Goal: Task Accomplishment & Management: Use online tool/utility

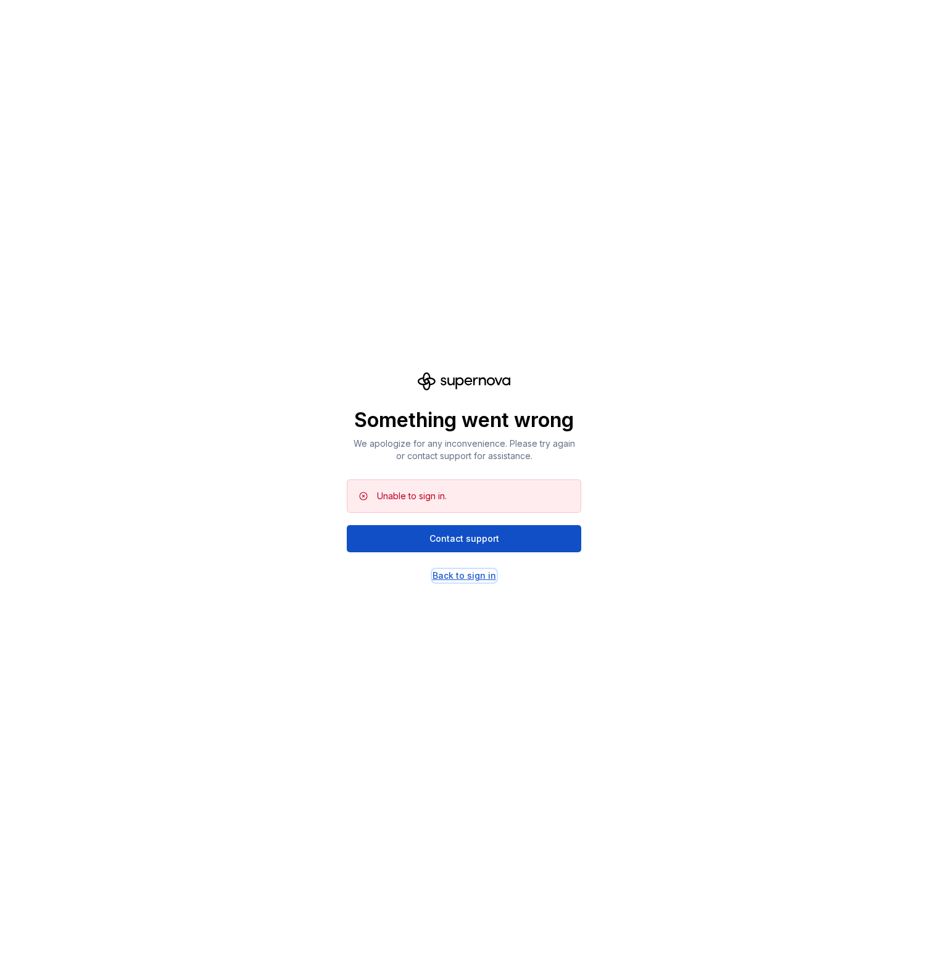
click at [484, 575] on div "Back to sign in" at bounding box center [465, 576] width 64 height 12
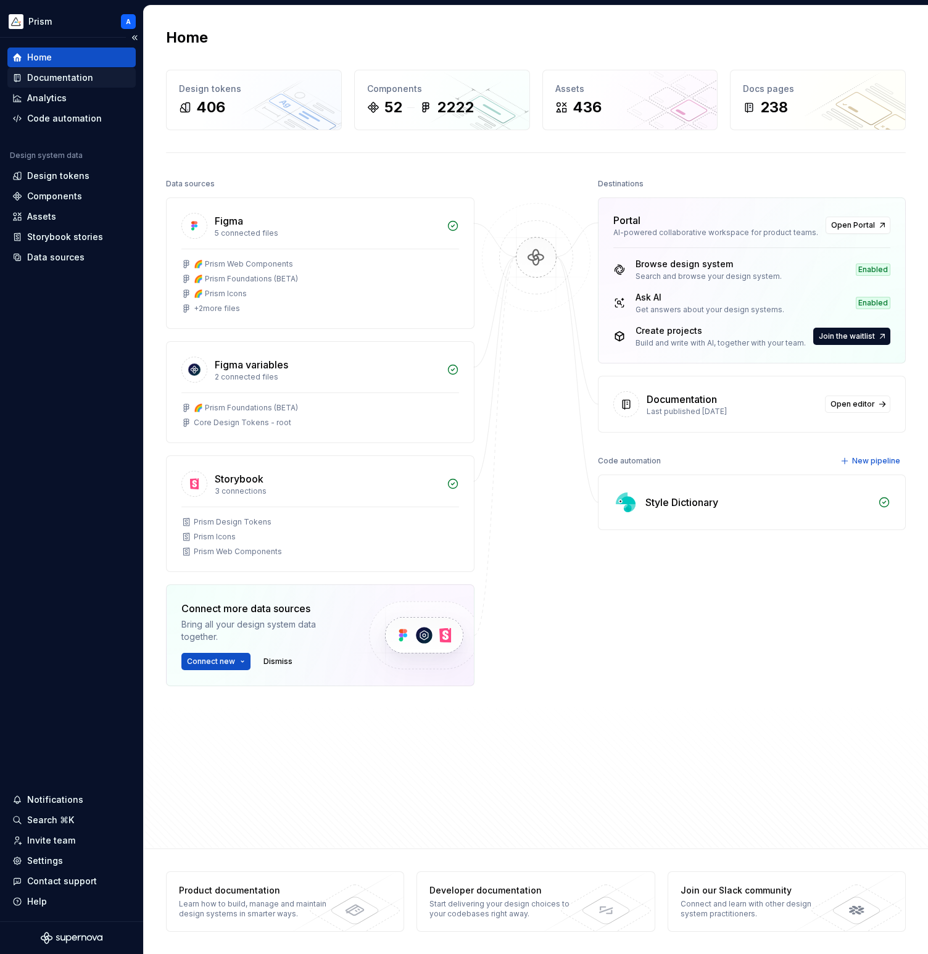
click at [62, 77] on div "Documentation" at bounding box center [60, 78] width 66 height 12
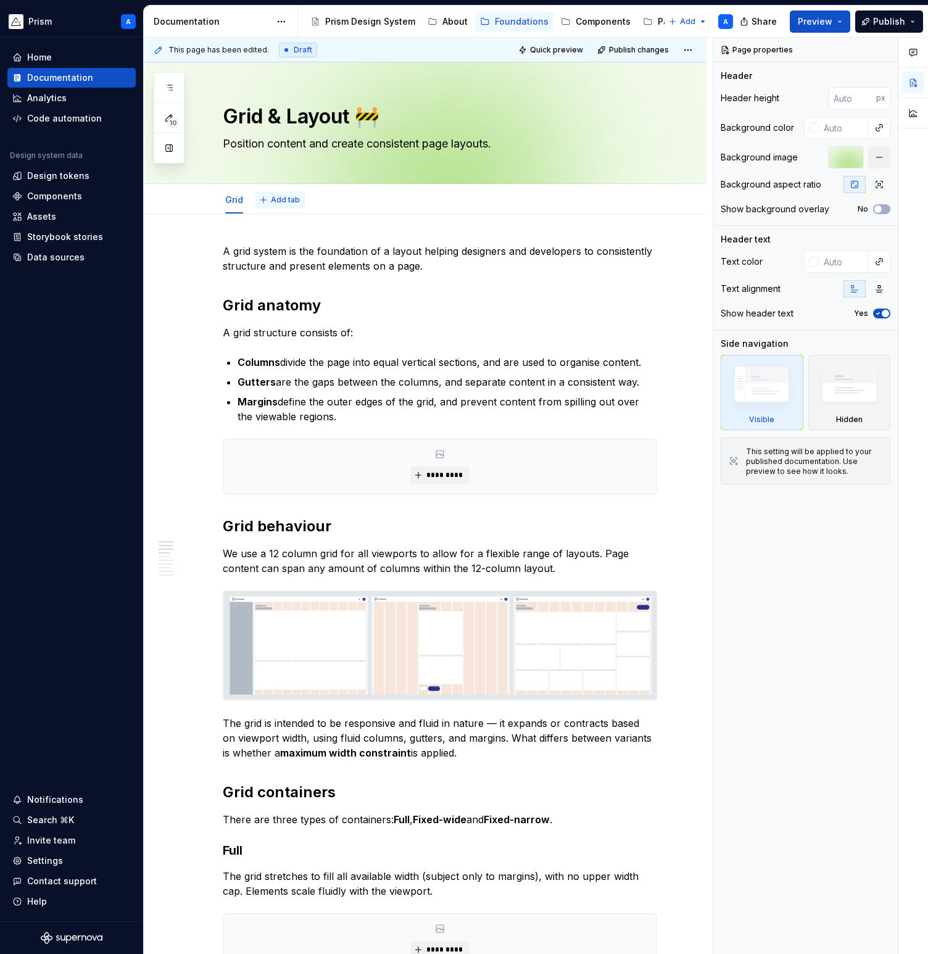
click at [291, 196] on span "Add tab" at bounding box center [285, 200] width 29 height 10
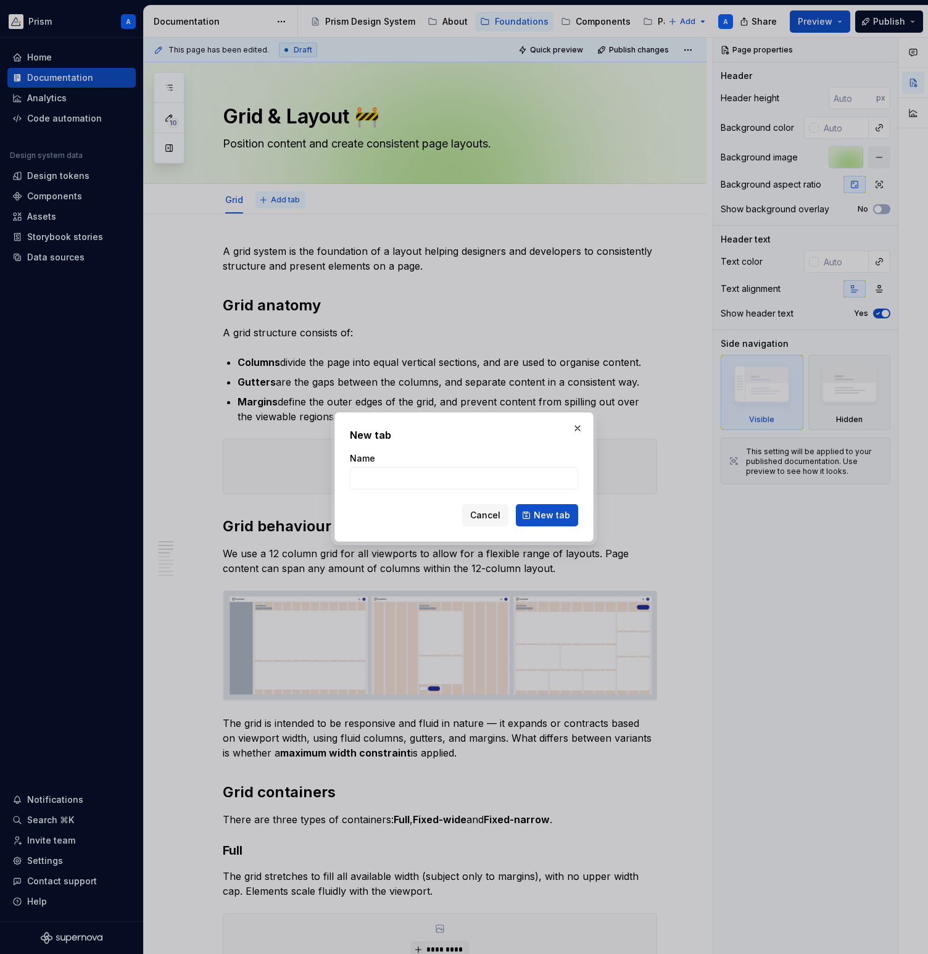
type textarea "*"
type input "Breakpoints"
click button "New tab" at bounding box center [547, 515] width 62 height 22
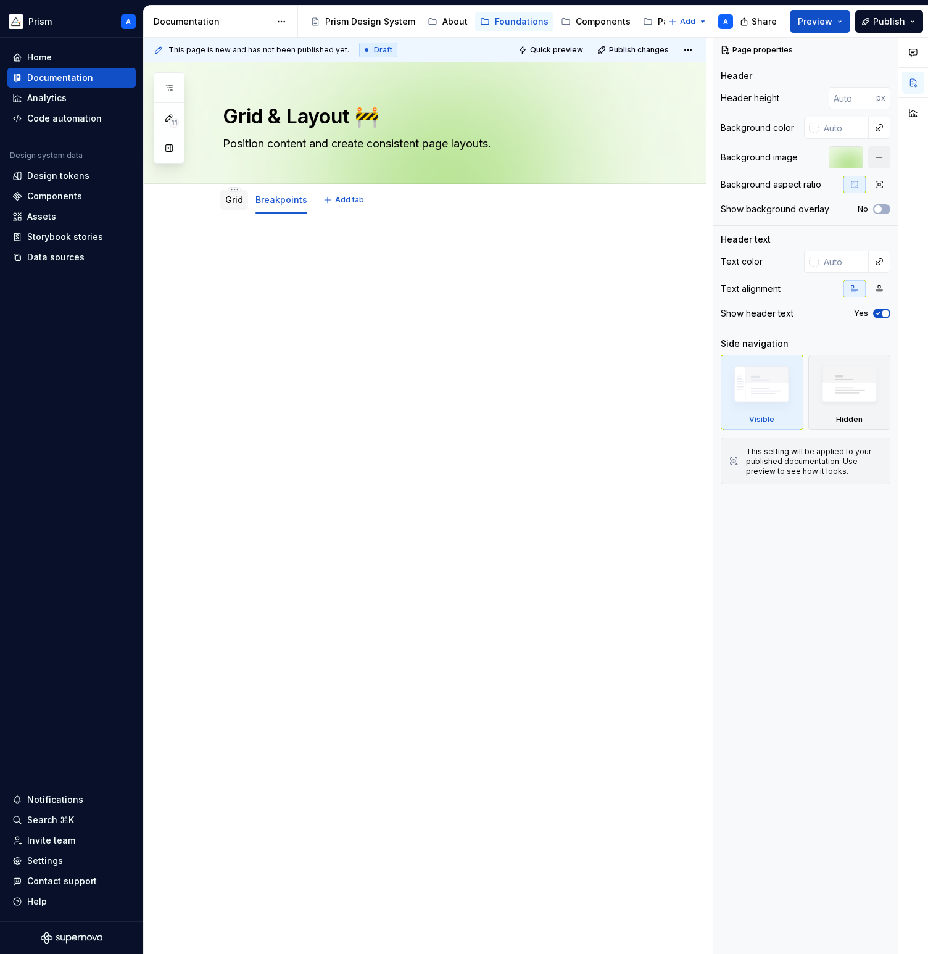
click at [230, 199] on link "Grid" at bounding box center [234, 199] width 18 height 10
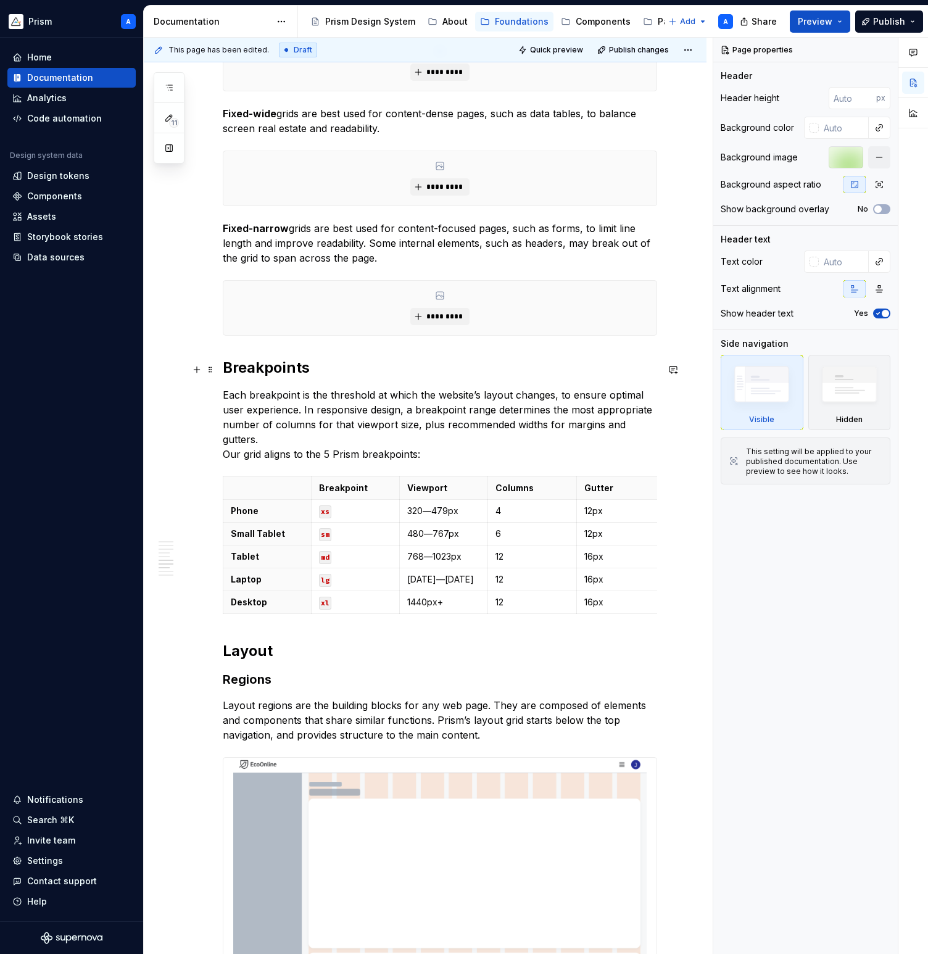
scroll to position [1157, 0]
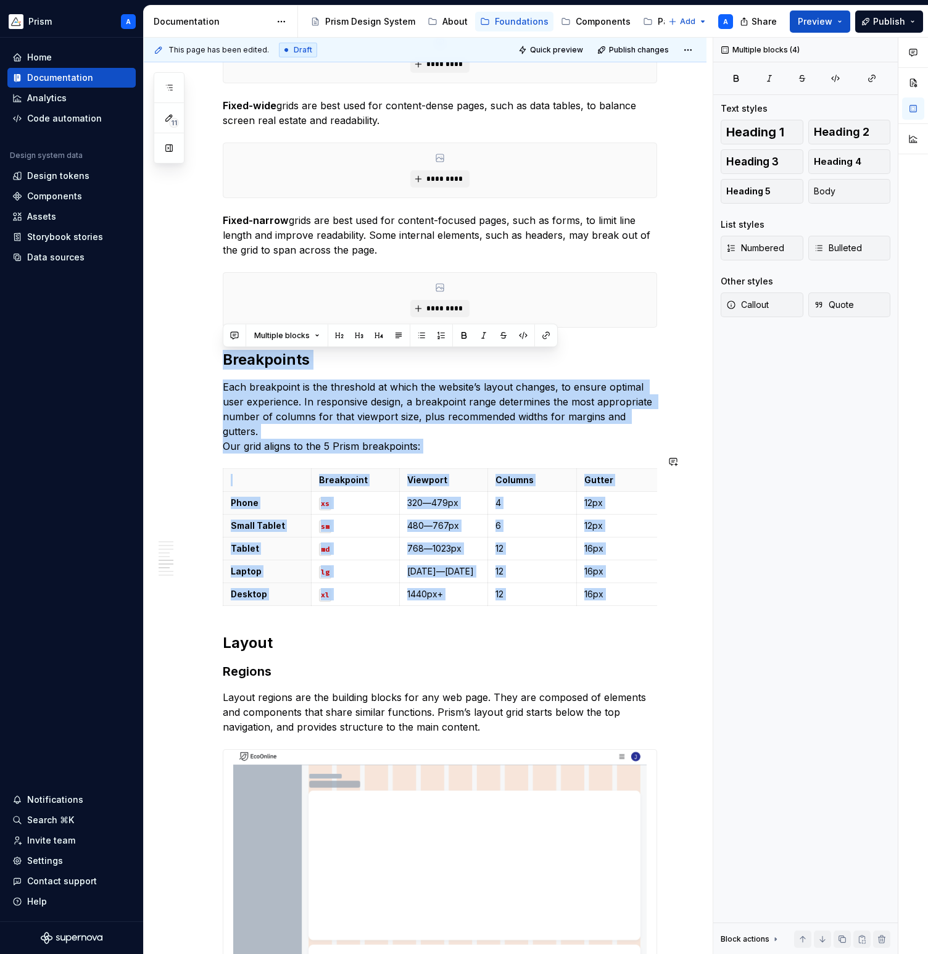
drag, startPoint x: 224, startPoint y: 360, endPoint x: 686, endPoint y: 602, distance: 521.7
click at [686, 602] on div "A grid system is the foundation of a layout helping designers and developers to…" at bounding box center [425, 282] width 563 height 2451
copy div "Breakpoints Each breakpoint is the threshold at which the website’s layout chan…"
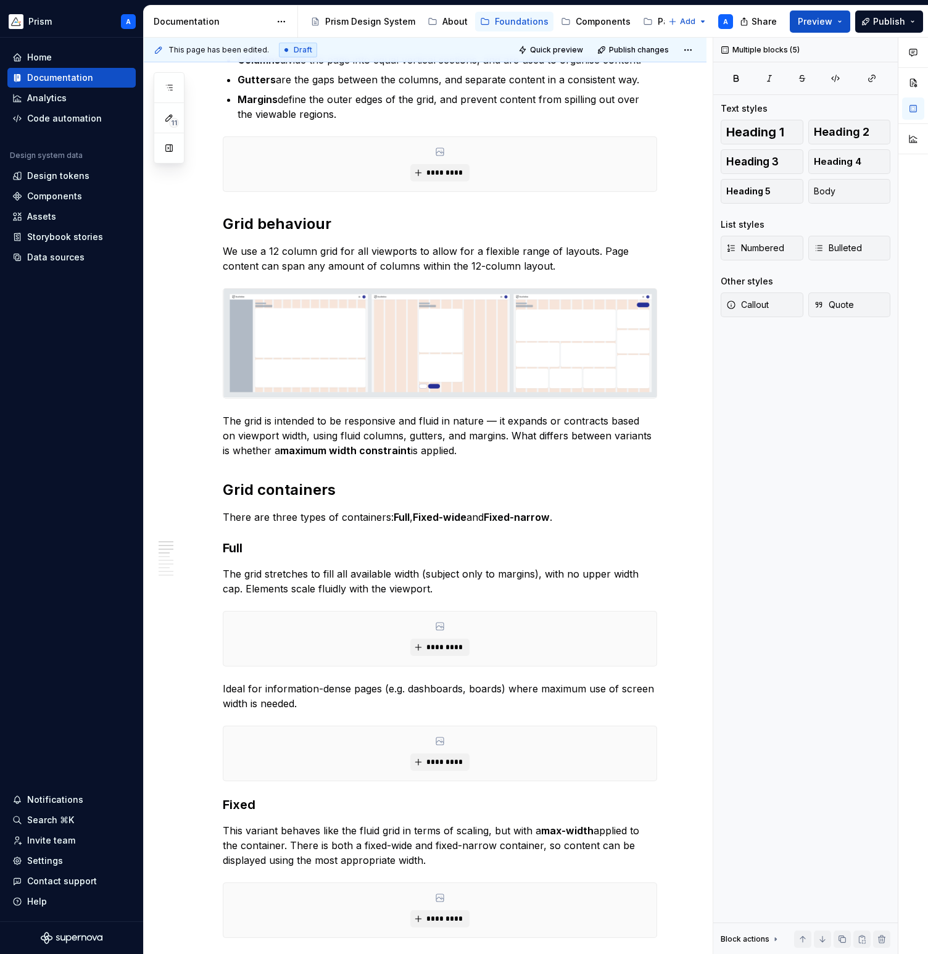
scroll to position [0, 0]
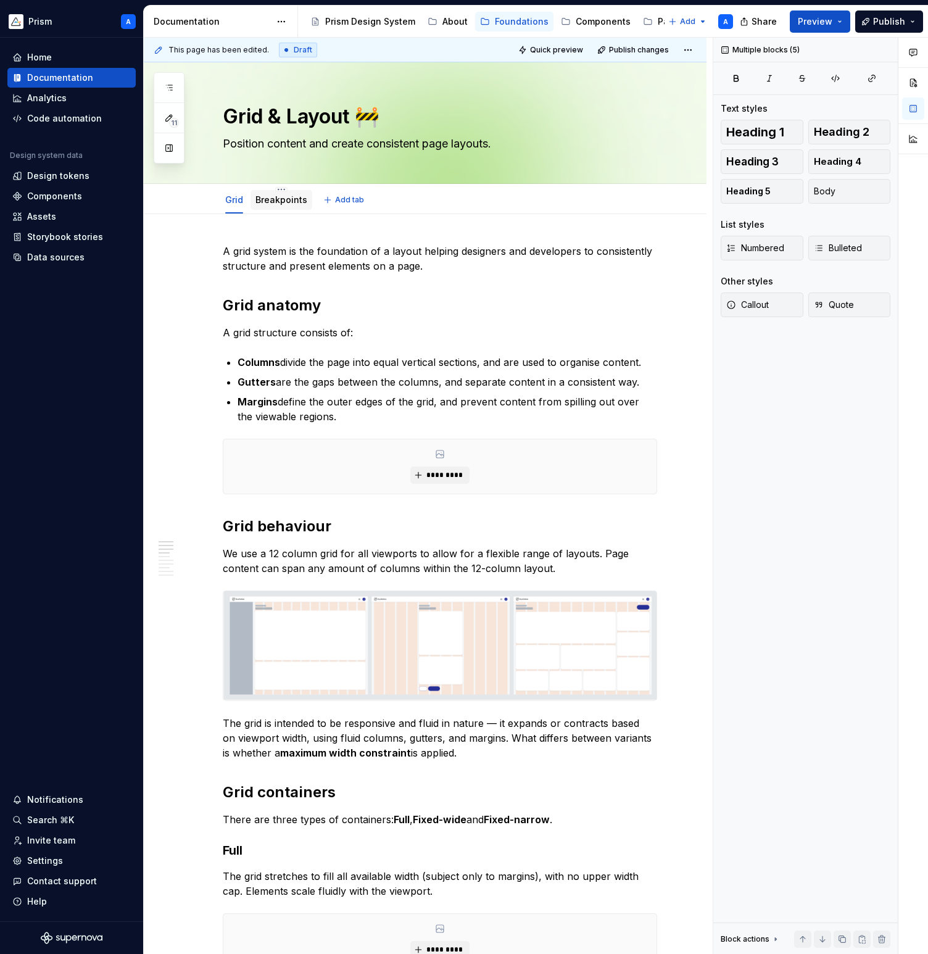
click at [287, 199] on link "Breakpoints" at bounding box center [281, 199] width 52 height 10
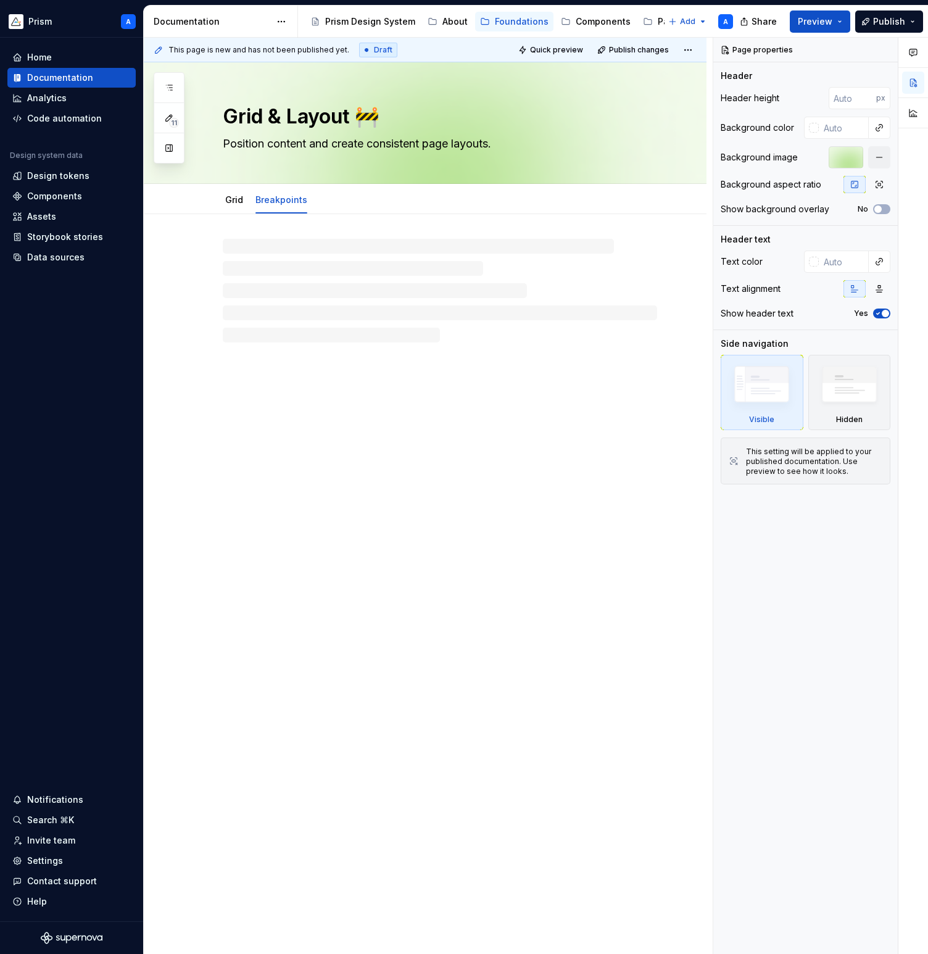
type textarea "*"
click at [265, 252] on p at bounding box center [440, 251] width 434 height 15
paste div
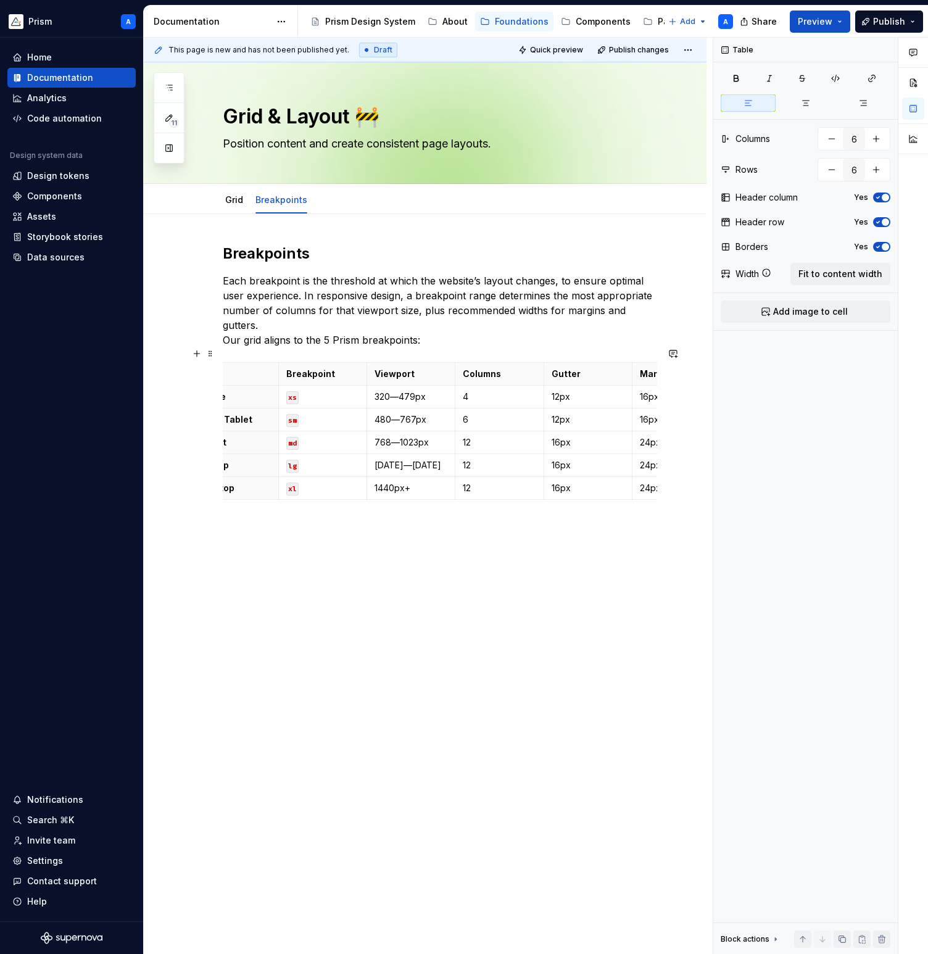
scroll to position [0, 9]
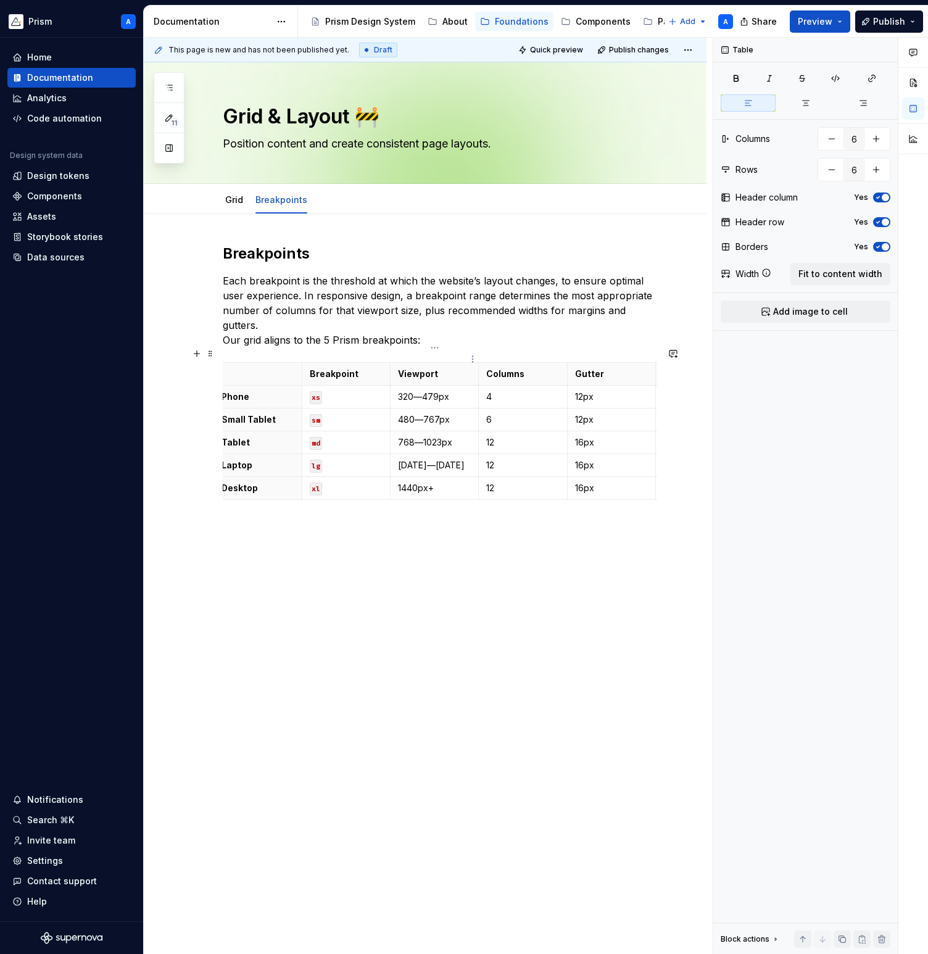
click at [414, 368] on strong "Viewport" at bounding box center [418, 373] width 40 height 10
click at [438, 368] on p "Viewport" at bounding box center [434, 374] width 73 height 12
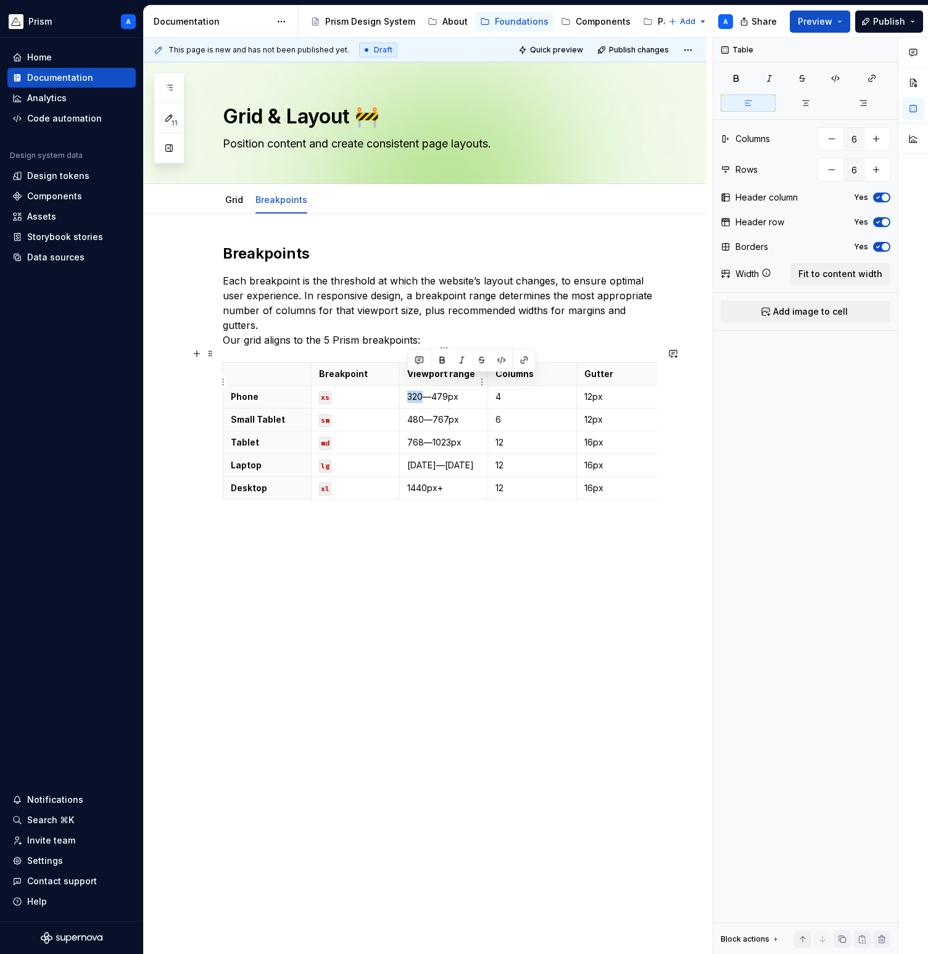
drag, startPoint x: 423, startPoint y: 383, endPoint x: 407, endPoint y: 380, distance: 16.3
click at [407, 391] on p "320—479px" at bounding box center [443, 397] width 73 height 12
click at [423, 413] on p "480—767px" at bounding box center [443, 419] width 73 height 12
type textarea "*"
click at [446, 391] on p "0-479px" at bounding box center [443, 397] width 73 height 12
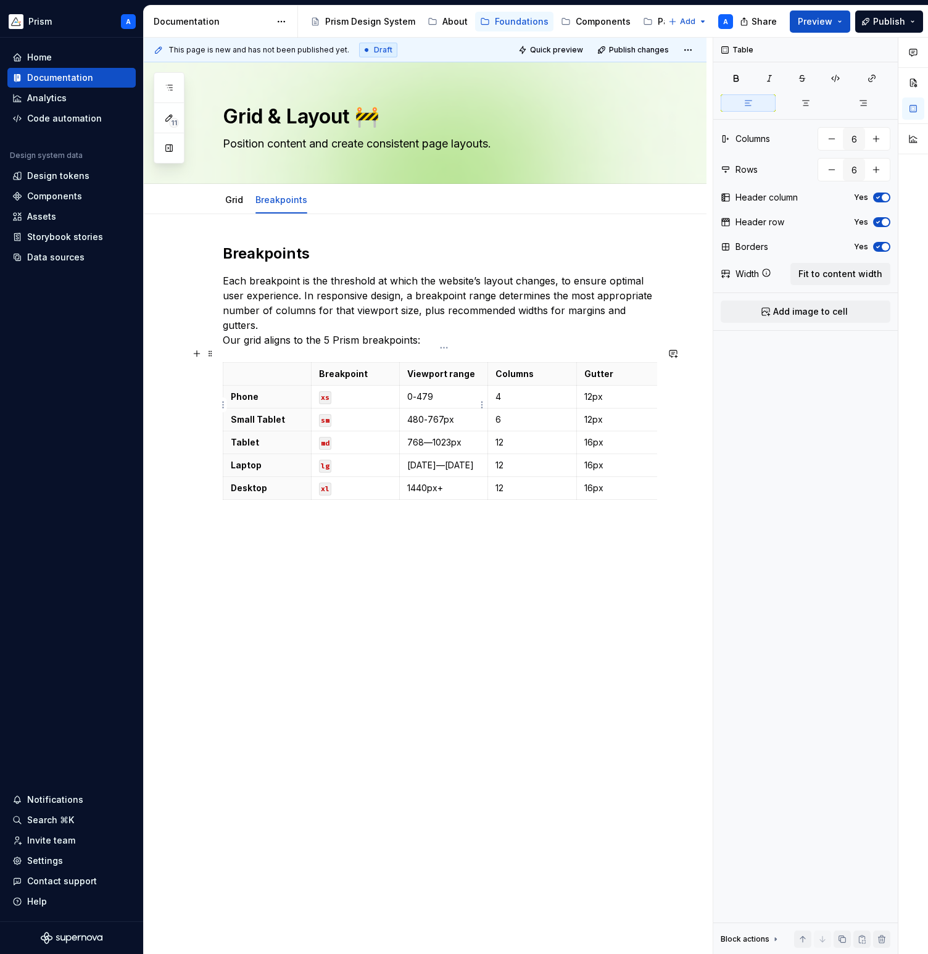
click at [460, 413] on p "480-767px" at bounding box center [443, 419] width 73 height 12
click at [464, 436] on p "768—1023px" at bounding box center [443, 442] width 73 height 12
click at [462, 459] on p "[DATE]—[DATE]" at bounding box center [443, 465] width 73 height 12
click at [434, 482] on p "1440px+" at bounding box center [443, 488] width 73 height 12
click at [260, 368] on p at bounding box center [267, 374] width 73 height 12
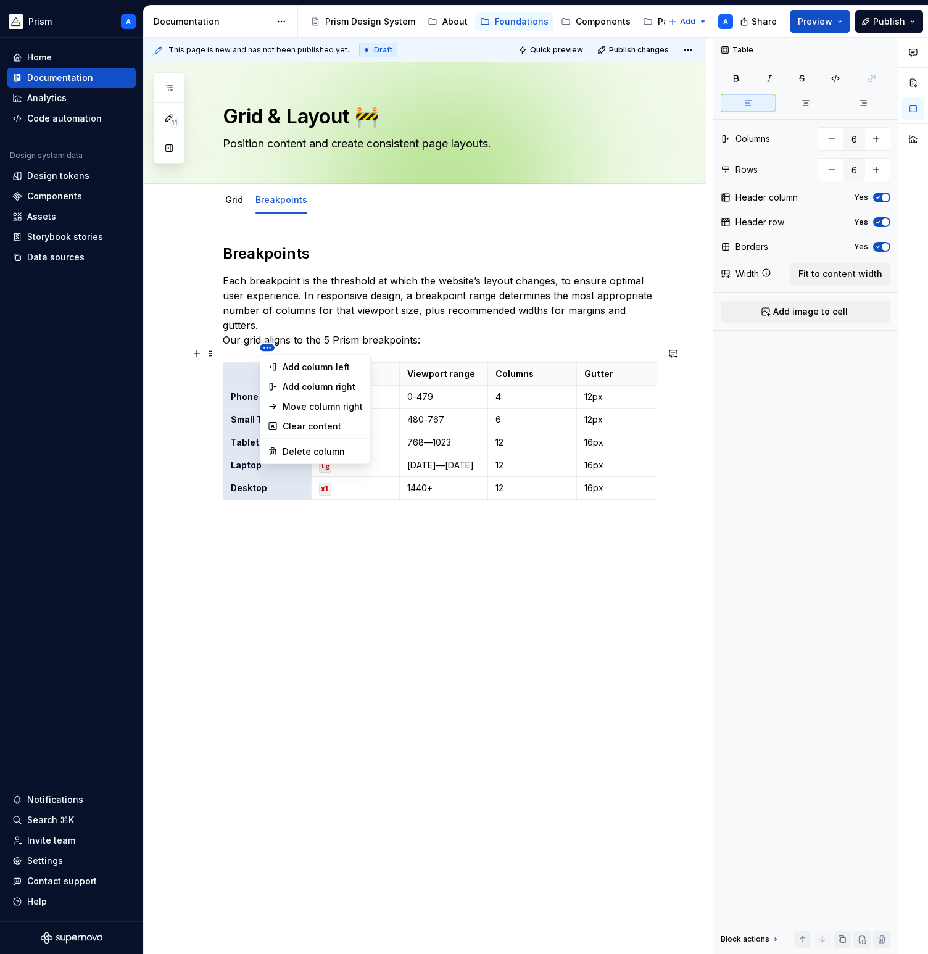
click at [267, 347] on html "Prism A Home Documentation Analytics Code automation Design system data Design …" at bounding box center [464, 477] width 928 height 954
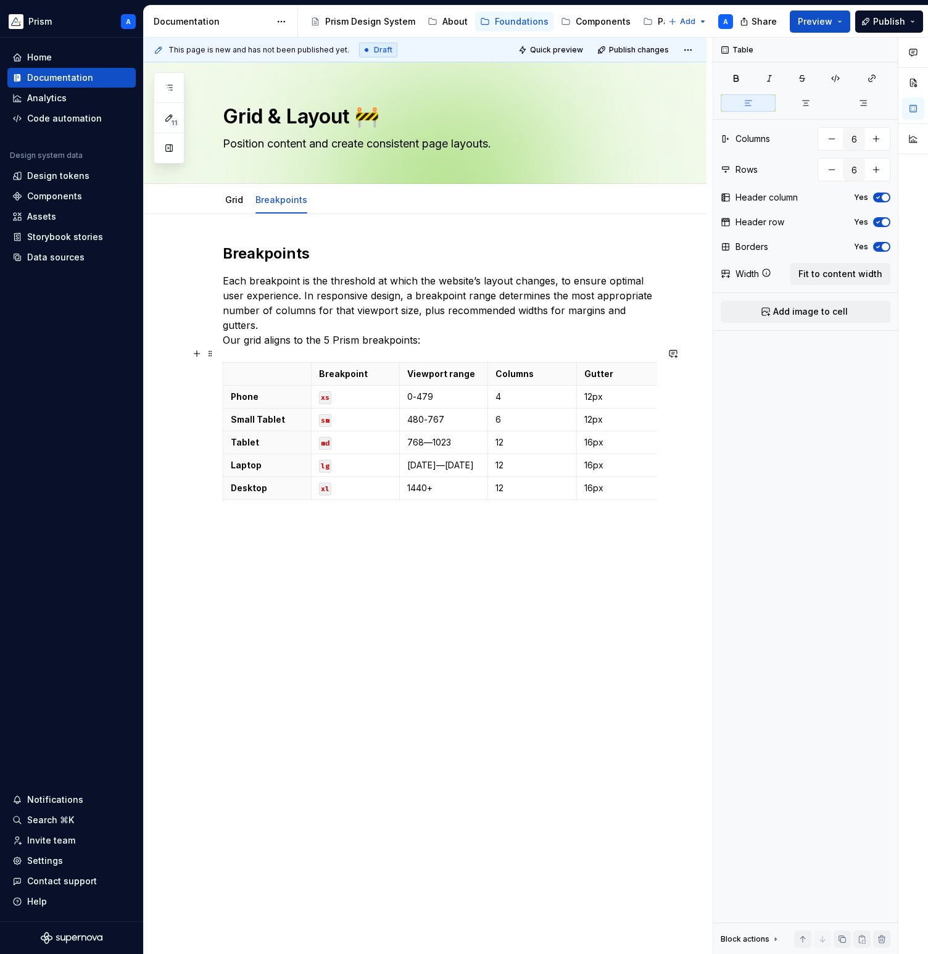
click at [253, 358] on html "Prism A Home Documentation Analytics Code automation Design system data Design …" at bounding box center [464, 477] width 928 height 954
click at [224, 361] on html "Prism A Home Documentation Analytics Code automation Design system data Design …" at bounding box center [464, 477] width 928 height 954
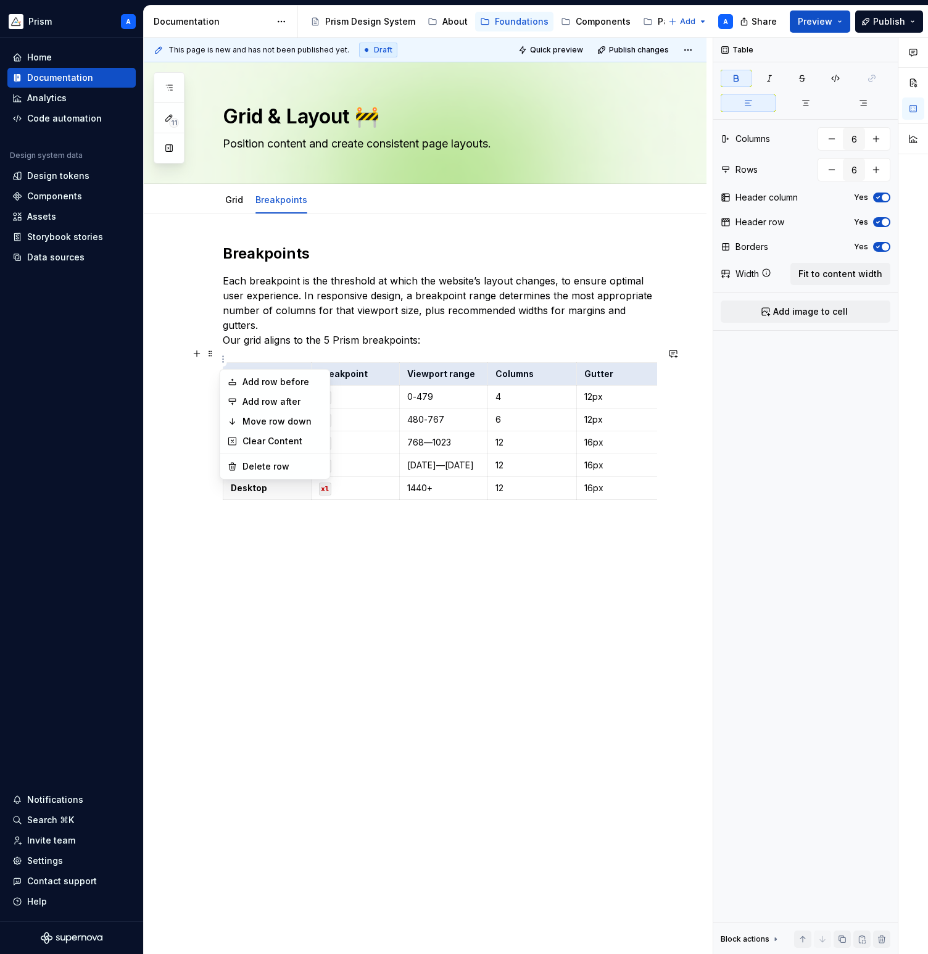
click at [254, 357] on html "Prism A Home Documentation Analytics Code automation Design system data Design …" at bounding box center [464, 477] width 928 height 954
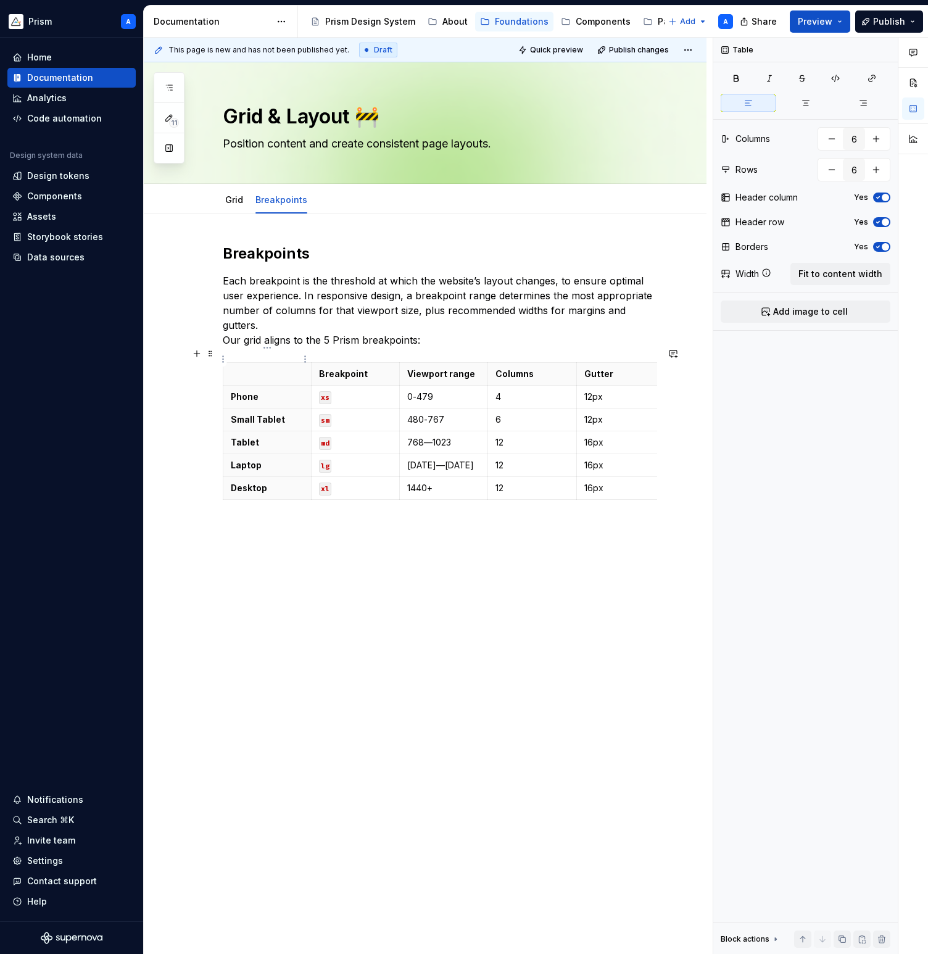
drag, startPoint x: 239, startPoint y: 357, endPoint x: 294, endPoint y: 359, distance: 54.9
click at [294, 368] on p at bounding box center [267, 374] width 73 height 12
click at [211, 355] on span at bounding box center [210, 353] width 10 height 17
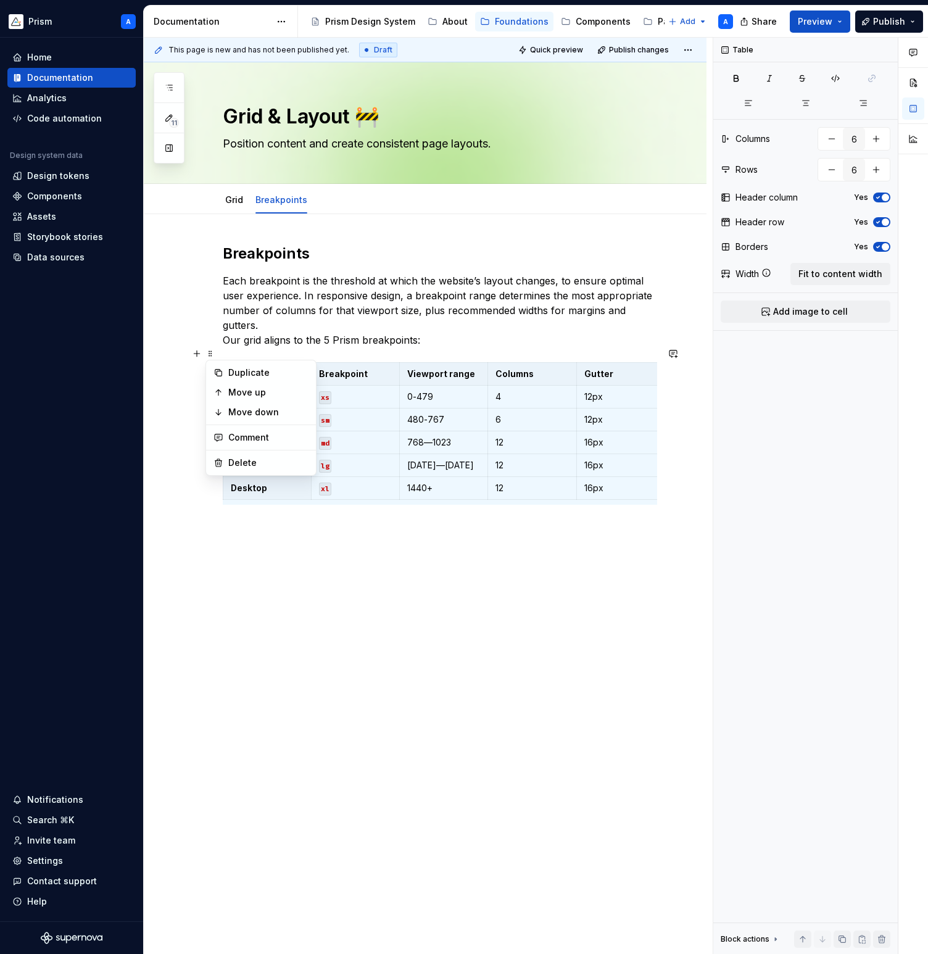
click at [257, 368] on p at bounding box center [267, 374] width 73 height 12
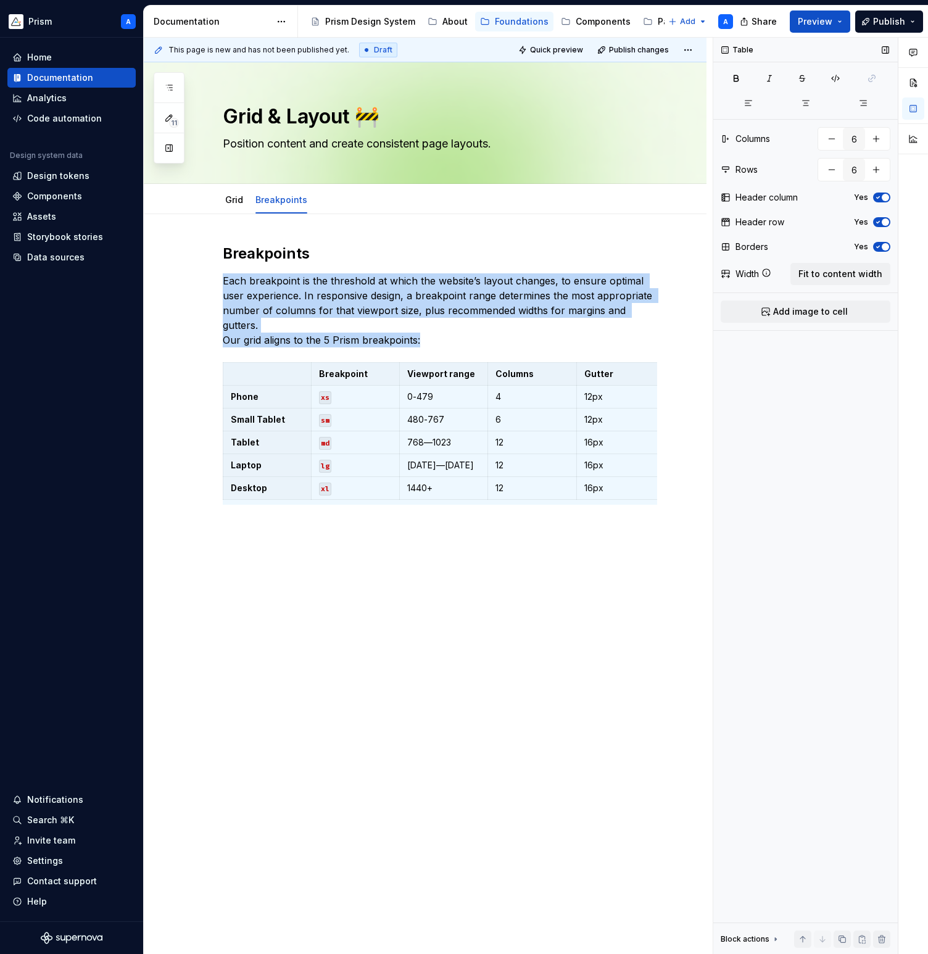
click at [879, 197] on icon "button" at bounding box center [878, 198] width 3 height 2
click at [256, 391] on p "Phone" at bounding box center [267, 397] width 73 height 12
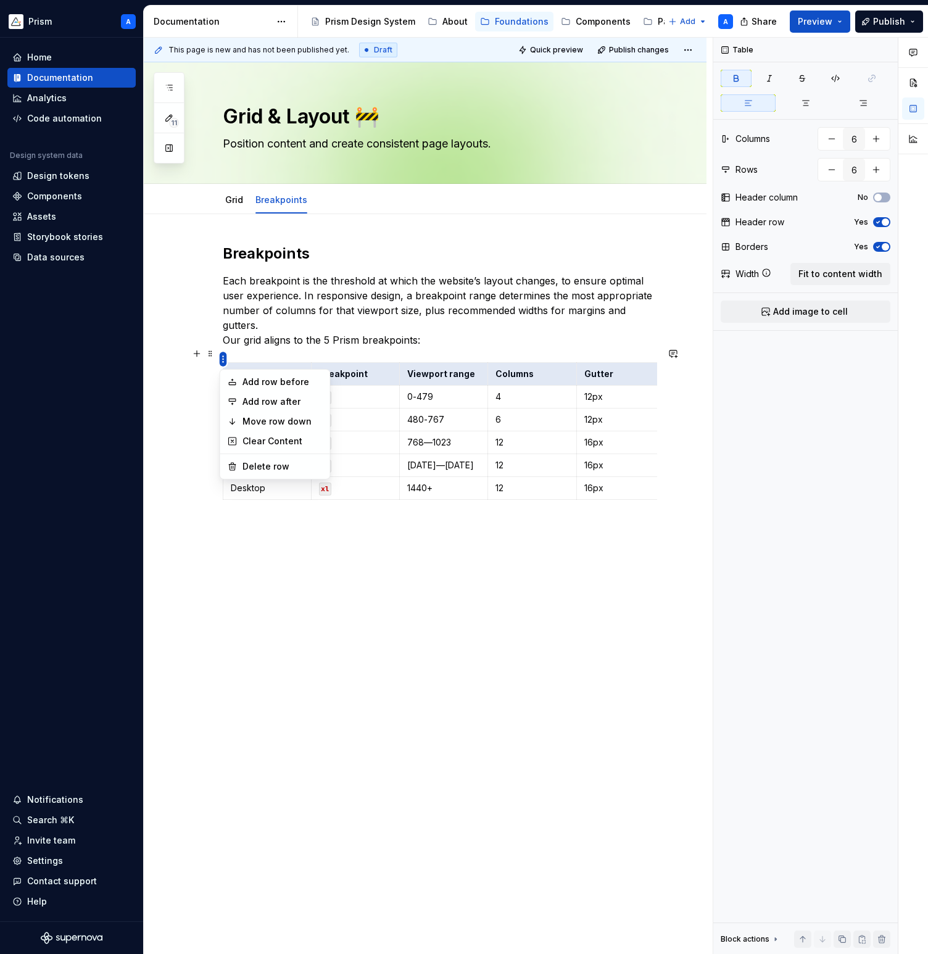
click at [222, 359] on html "Prism A Home Documentation Analytics Code automation Design system data Design …" at bounding box center [464, 477] width 928 height 954
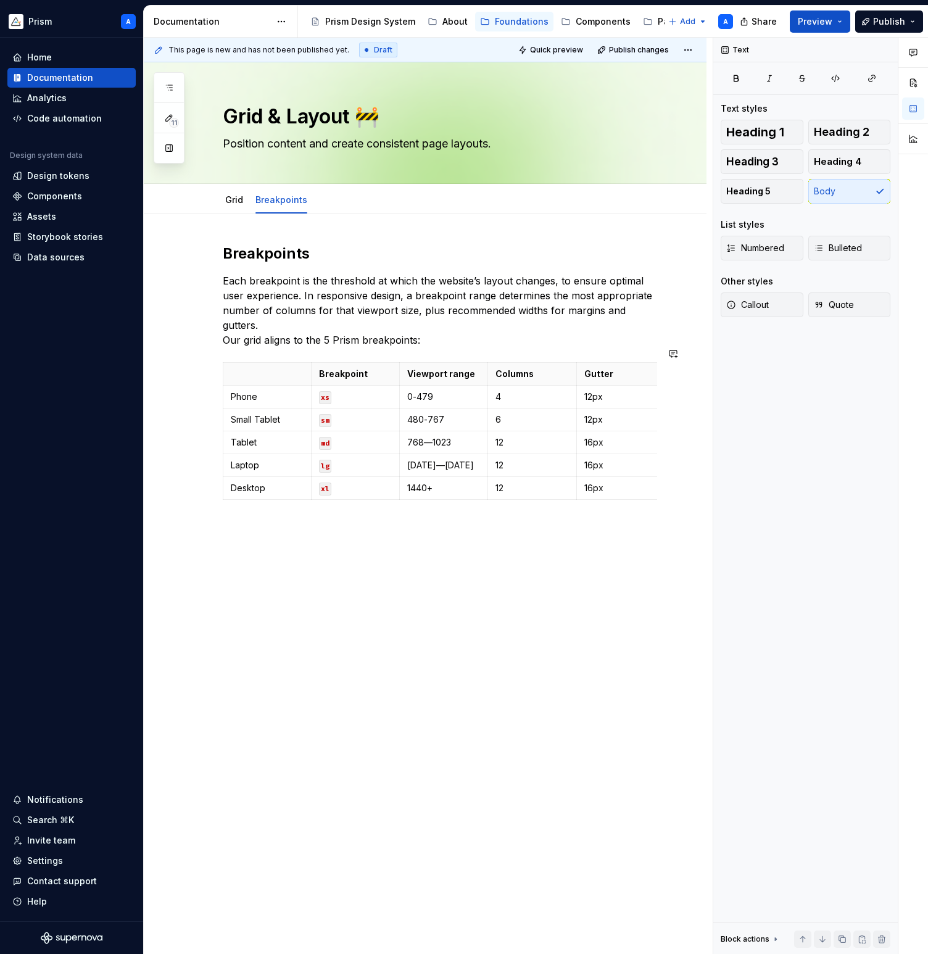
click at [268, 343] on html "Prism A Home Documentation Analytics Code automation Design system data Design …" at bounding box center [464, 477] width 928 height 954
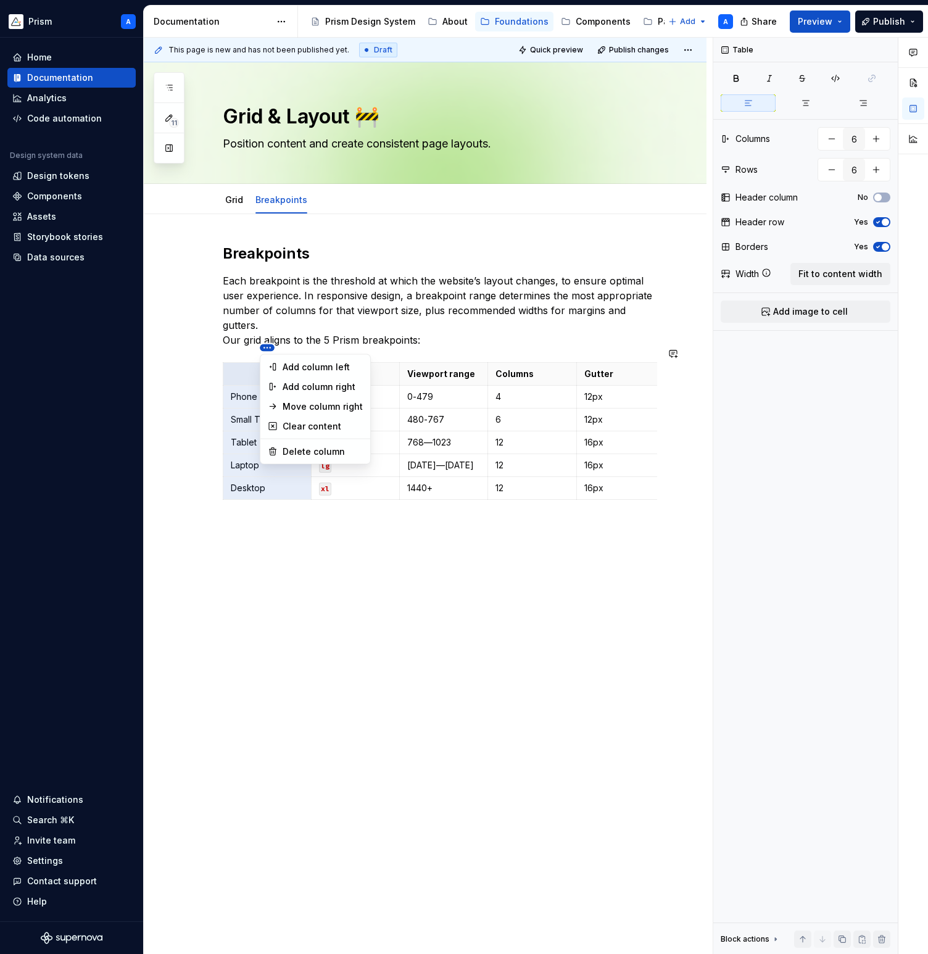
click at [442, 347] on html "Prism A Home Documentation Analytics Code automation Design system data Design …" at bounding box center [464, 477] width 928 height 954
click at [333, 402] on div "Move column right" at bounding box center [323, 406] width 80 height 12
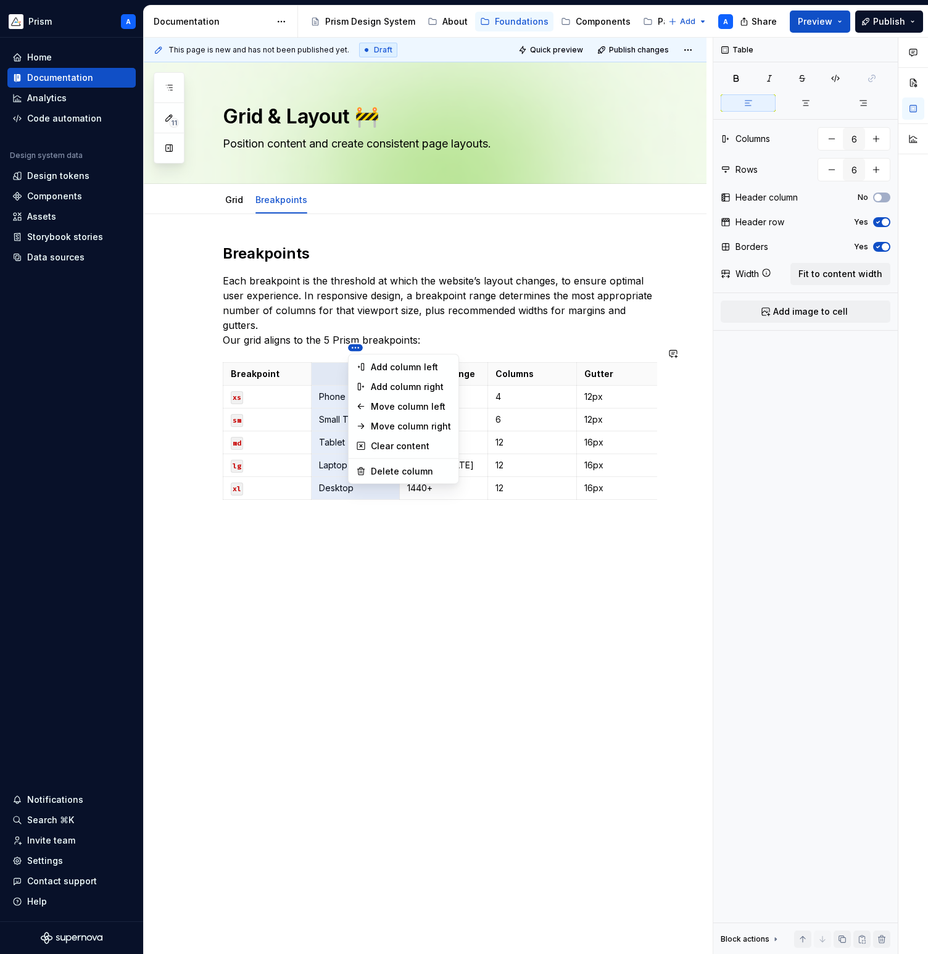
click at [357, 347] on html "Prism A Home Documentation Analytics Code automation Design system data Design …" at bounding box center [464, 477] width 928 height 954
click at [402, 429] on div "Move column right" at bounding box center [411, 426] width 80 height 12
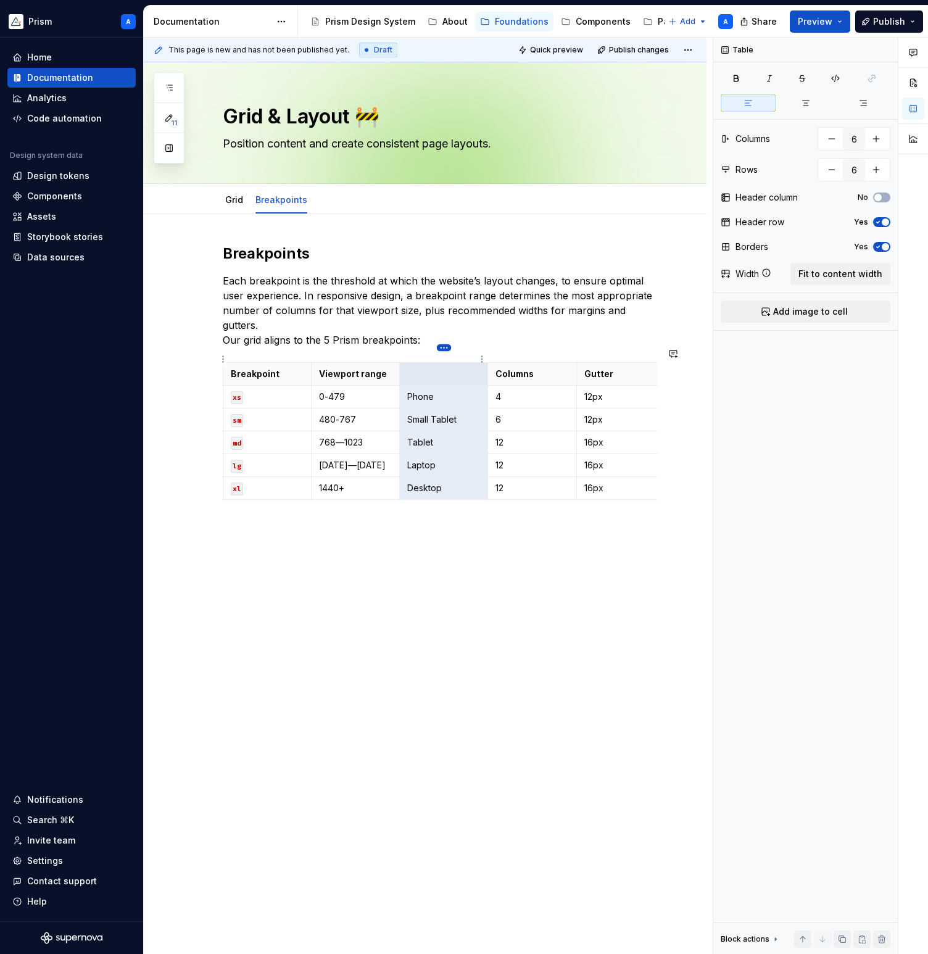
click at [447, 349] on html "Prism A Home Documentation Analytics Code automation Design system data Design …" at bounding box center [464, 477] width 928 height 954
click at [473, 423] on div "Move column right" at bounding box center [500, 426] width 80 height 12
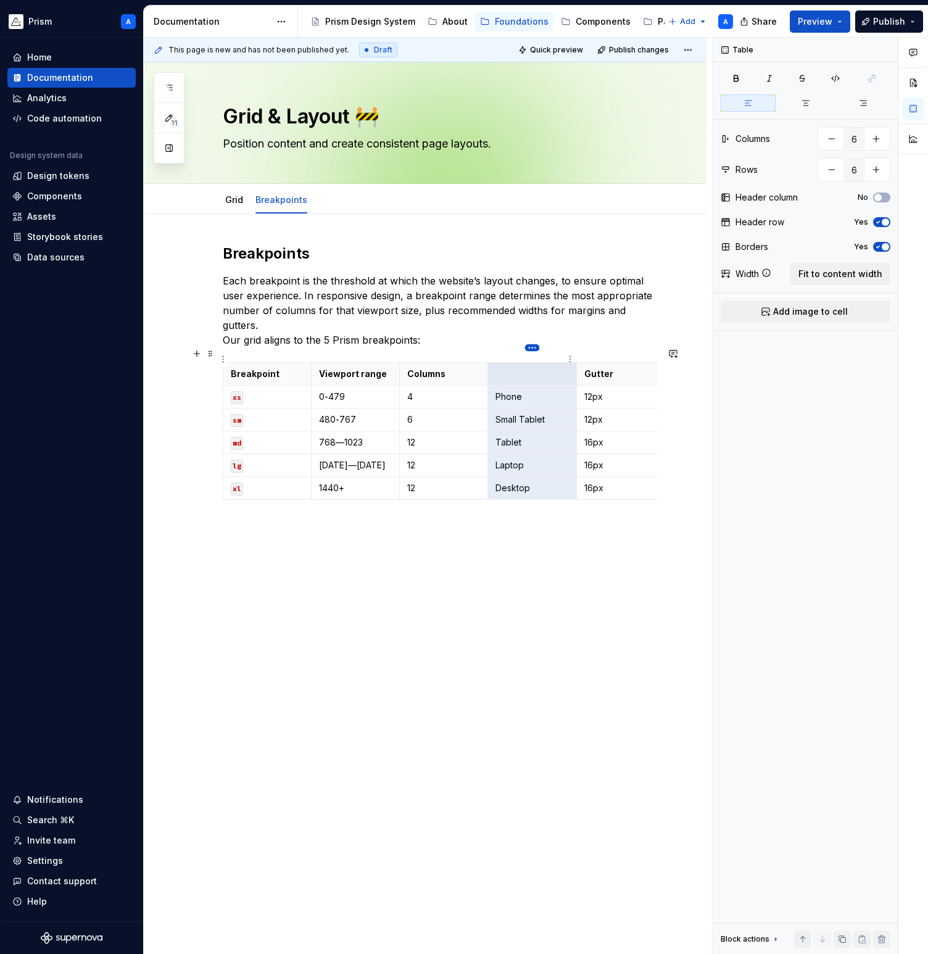
click at [534, 348] on html "Prism A Home Documentation Analytics Code automation Design system data Design …" at bounding box center [464, 477] width 928 height 954
click at [555, 405] on div "Move column left" at bounding box center [588, 406] width 80 height 12
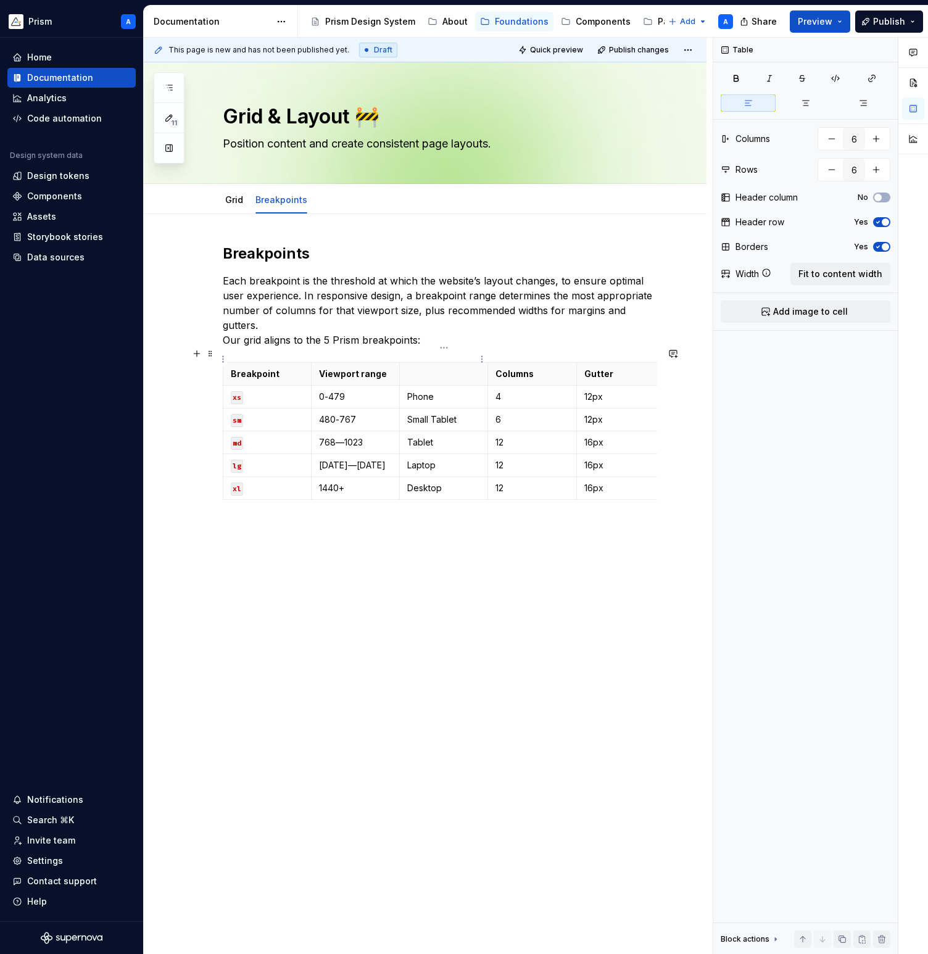
click at [423, 368] on p at bounding box center [443, 374] width 73 height 12
click at [248, 368] on strong "Breakpoint" at bounding box center [255, 373] width 49 height 10
click at [421, 368] on p at bounding box center [443, 374] width 73 height 12
click at [423, 391] on p "Phone" at bounding box center [443, 397] width 73 height 12
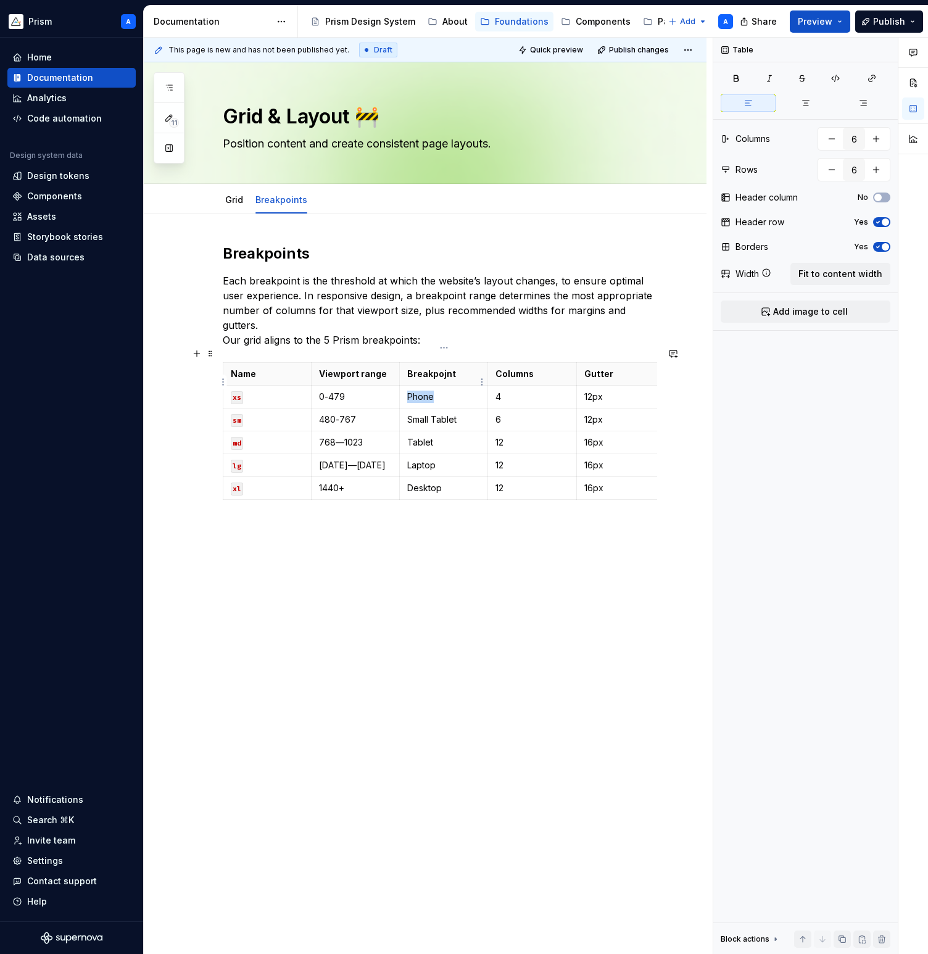
click at [423, 391] on p "Phone" at bounding box center [443, 397] width 73 height 12
click at [418, 413] on p "Small Tablet" at bounding box center [443, 419] width 73 height 12
click at [423, 436] on p "Tablet" at bounding box center [443, 442] width 73 height 12
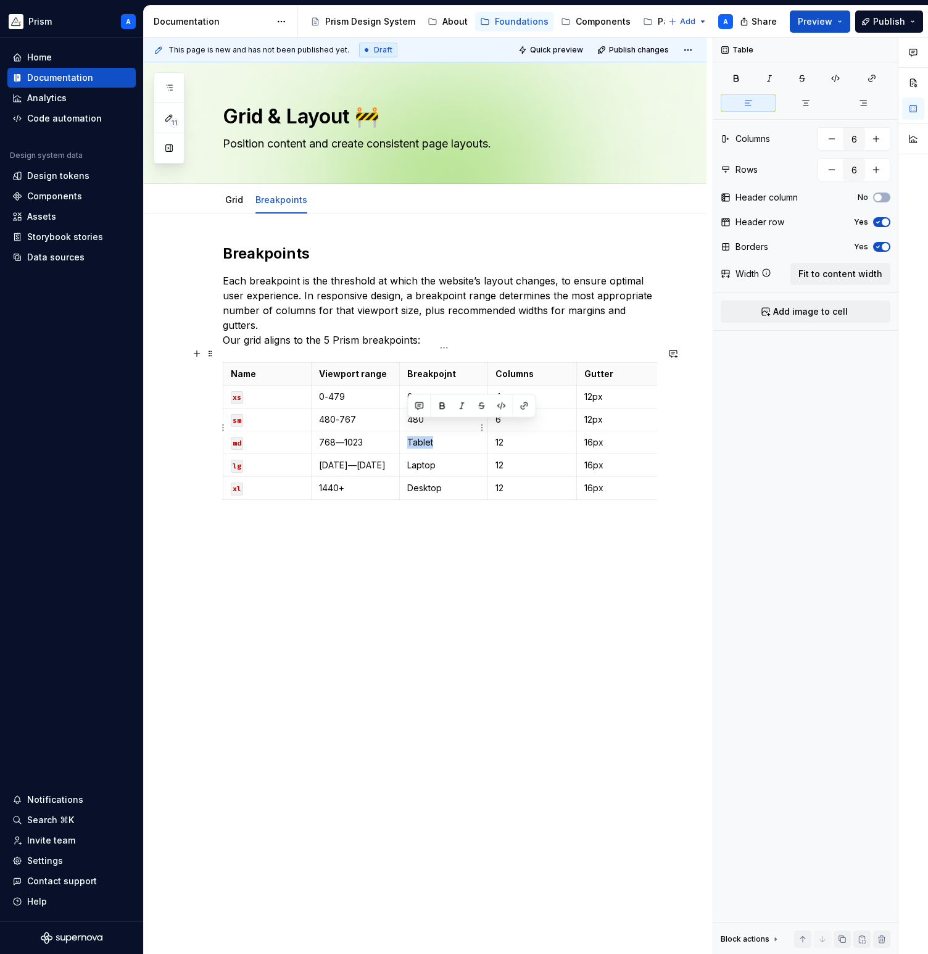
click at [423, 436] on p "Tablet" at bounding box center [443, 442] width 73 height 12
click at [425, 459] on p "Laptop" at bounding box center [443, 465] width 73 height 12
click at [424, 482] on p "Desktop" at bounding box center [443, 488] width 73 height 12
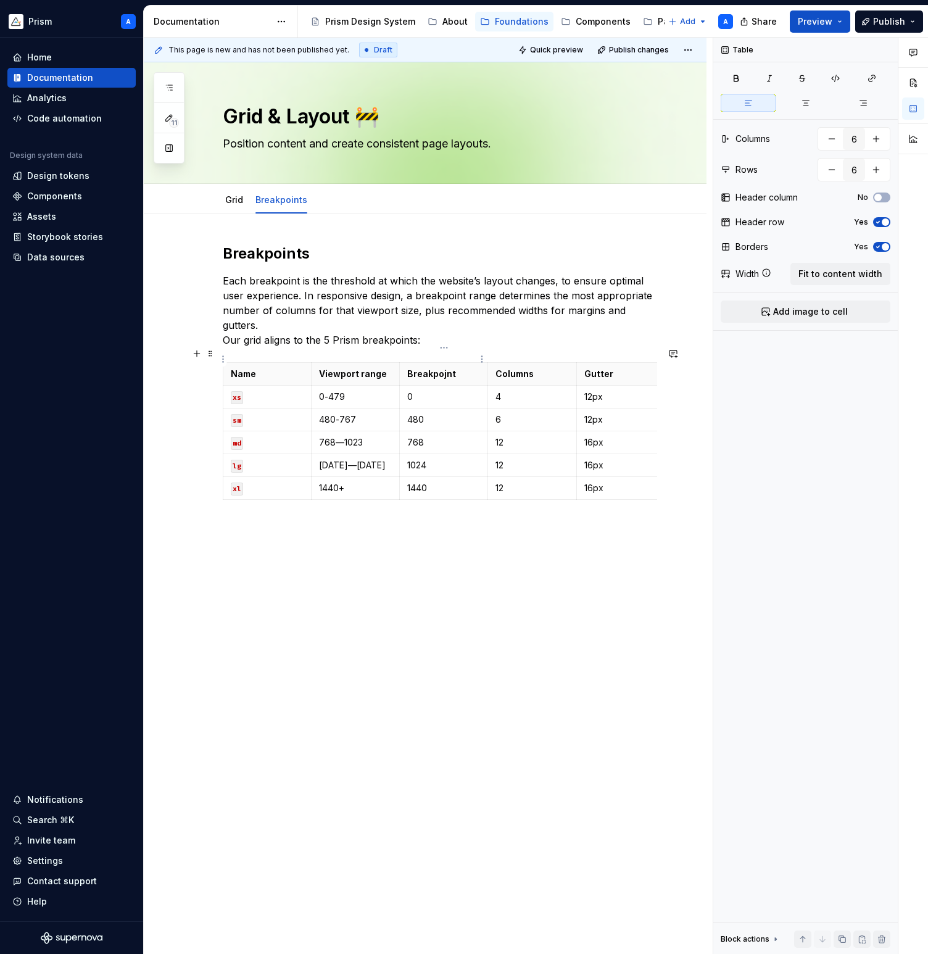
click at [446, 368] on p "Breakpojnt" at bounding box center [443, 374] width 73 height 12
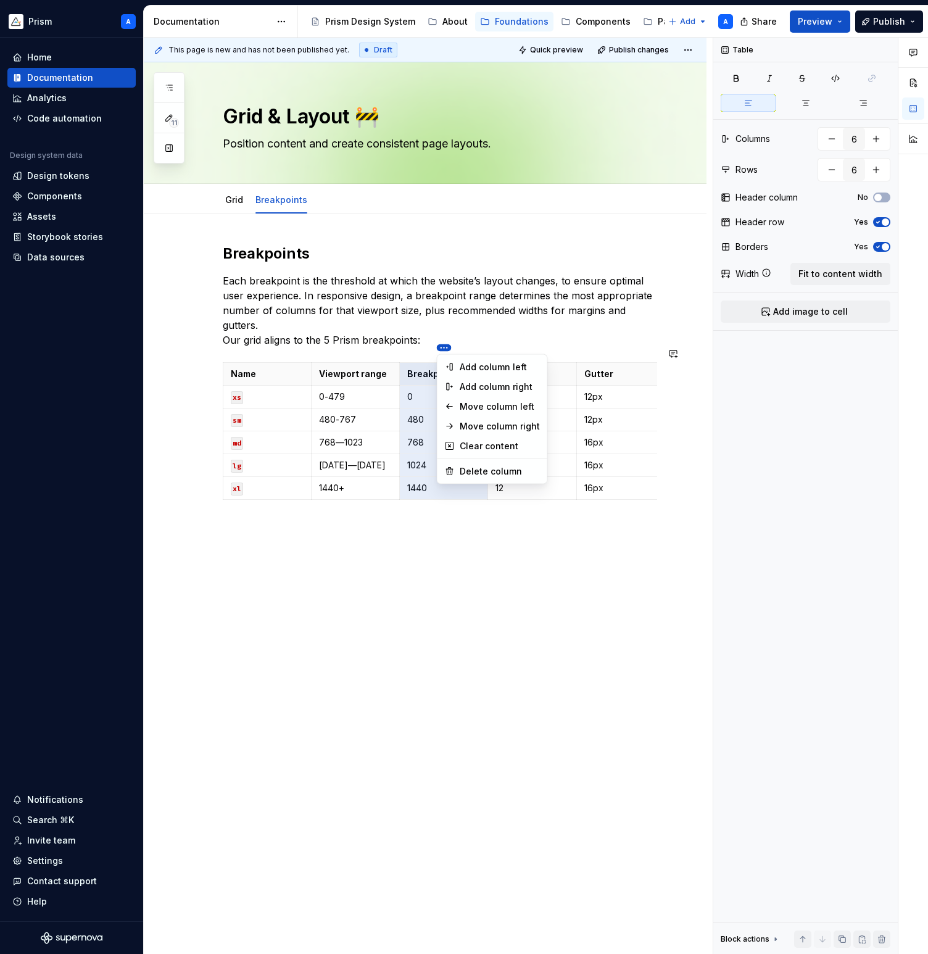
click at [441, 344] on html "Prism A Home Documentation Analytics Code automation Design system data Design …" at bounding box center [464, 477] width 928 height 954
click at [478, 400] on div "Move column left" at bounding box center [500, 406] width 80 height 12
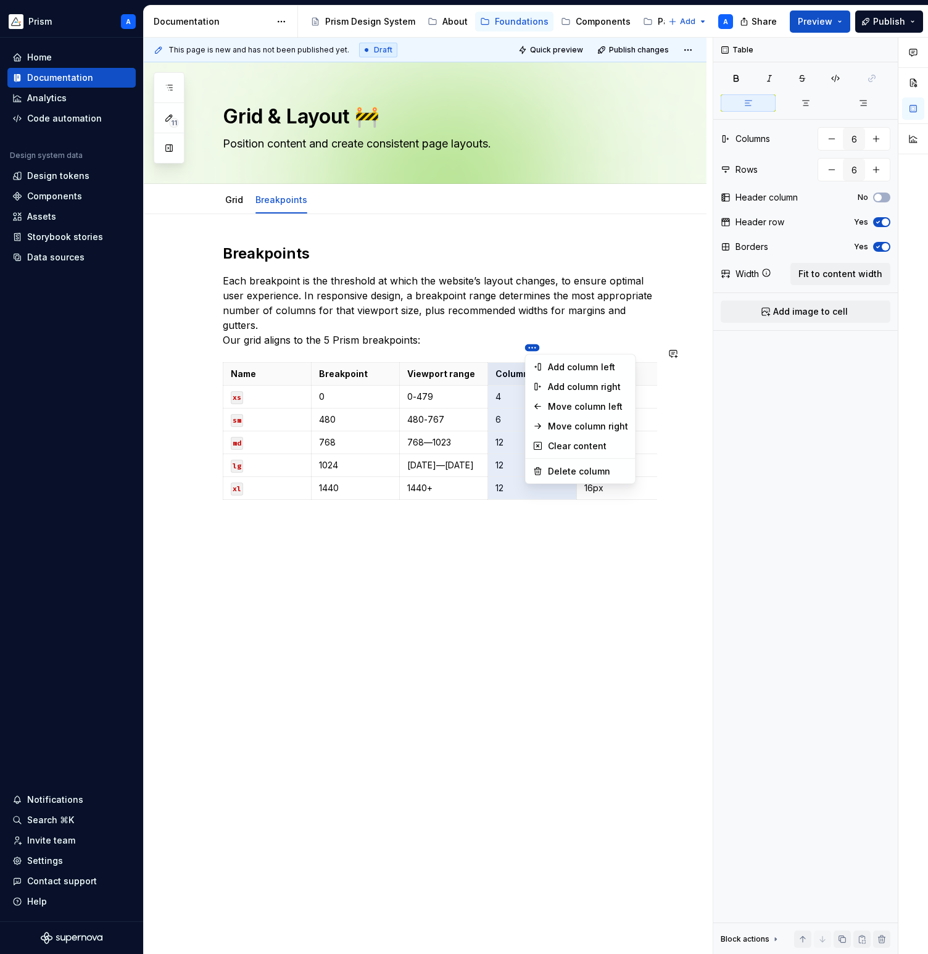
click at [532, 346] on html "Prism A Home Documentation Analytics Code automation Design system data Design …" at bounding box center [464, 477] width 928 height 954
click at [562, 470] on div "Delete column" at bounding box center [588, 471] width 80 height 12
click at [531, 348] on html "Prism A Home Documentation Analytics Code automation Design system data Design …" at bounding box center [464, 477] width 928 height 954
click at [553, 469] on div "Delete column" at bounding box center [588, 471] width 80 height 12
type input "4"
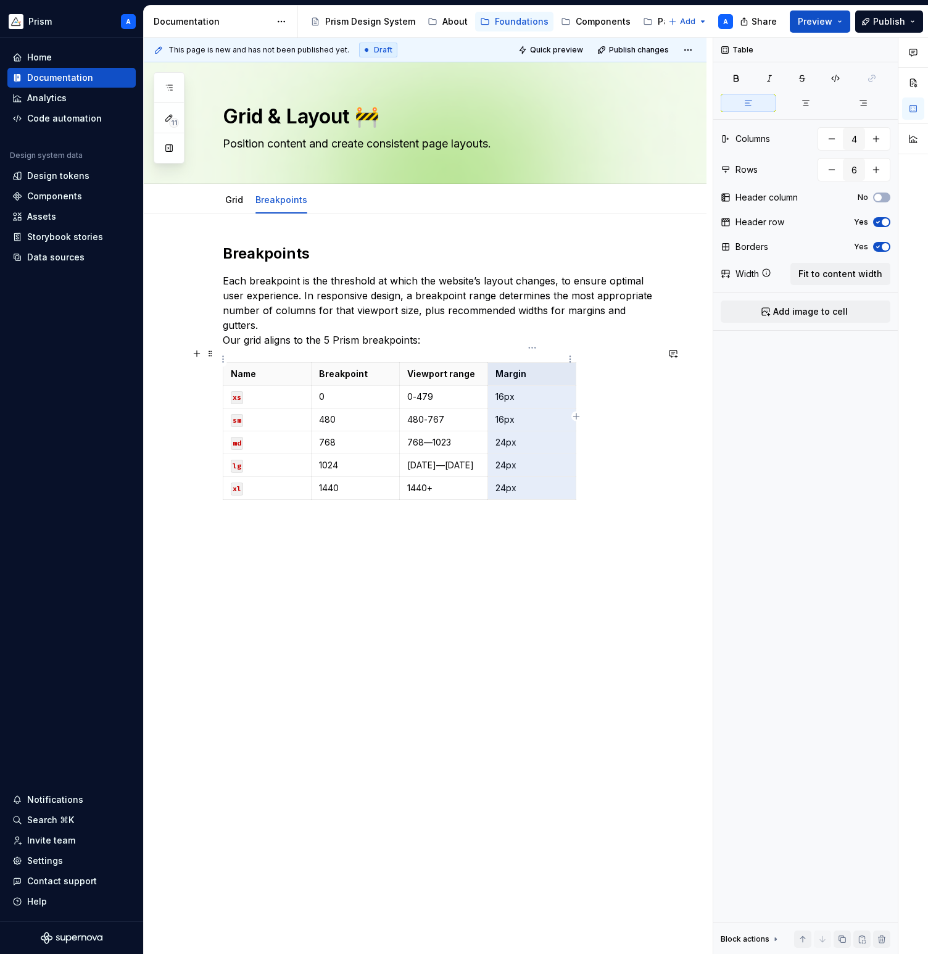
click at [507, 368] on strong "Margin" at bounding box center [511, 373] width 31 height 10
click at [507, 391] on p "16px" at bounding box center [532, 397] width 73 height 12
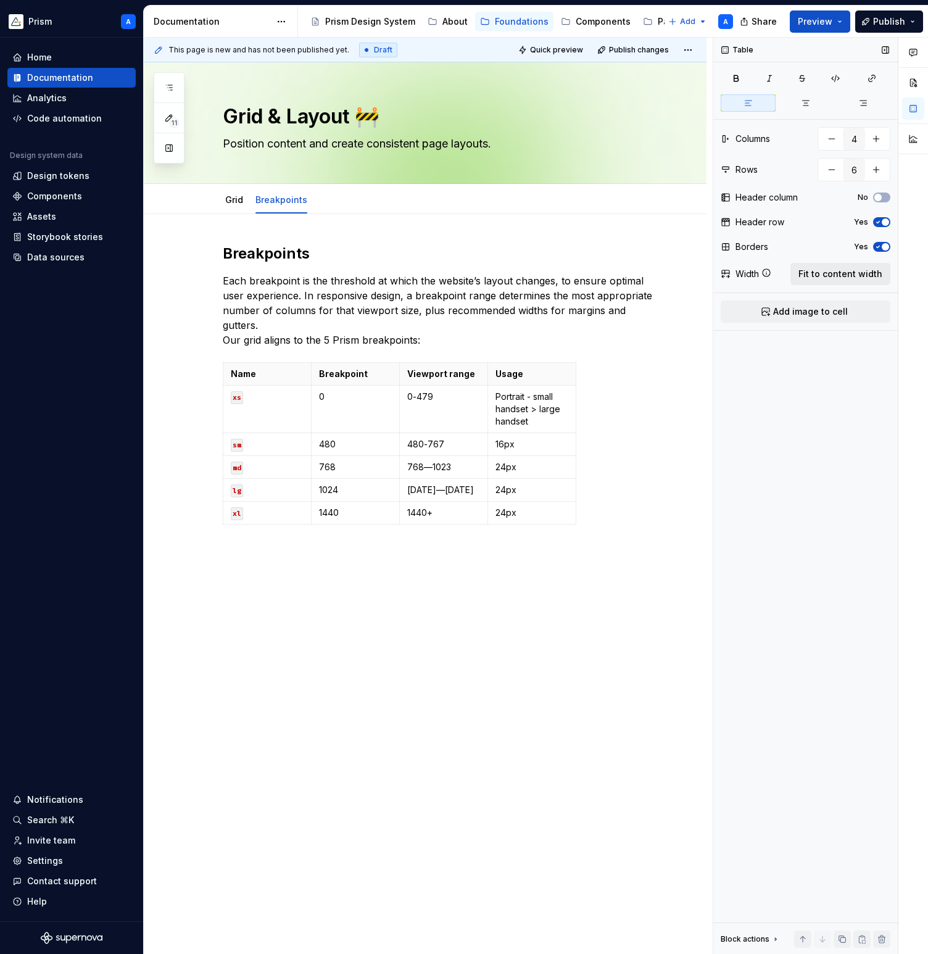
click at [850, 272] on span "Fit to content width" at bounding box center [841, 274] width 84 height 12
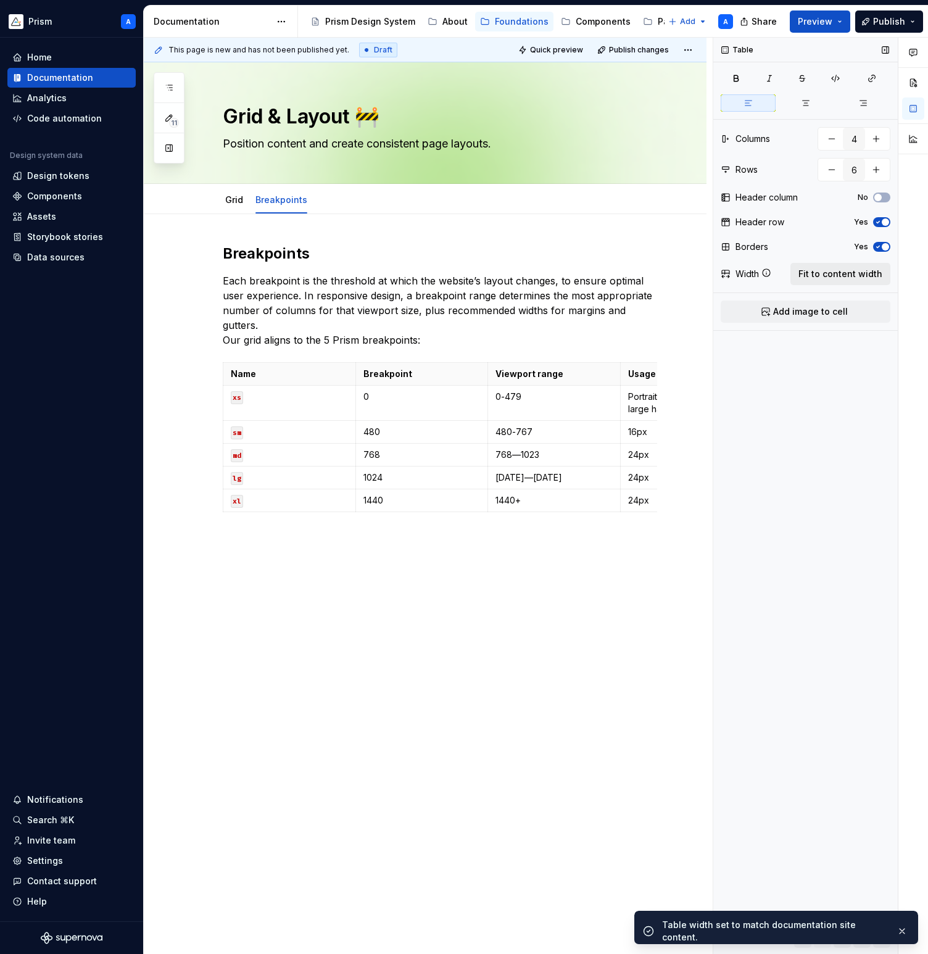
scroll to position [0, 23]
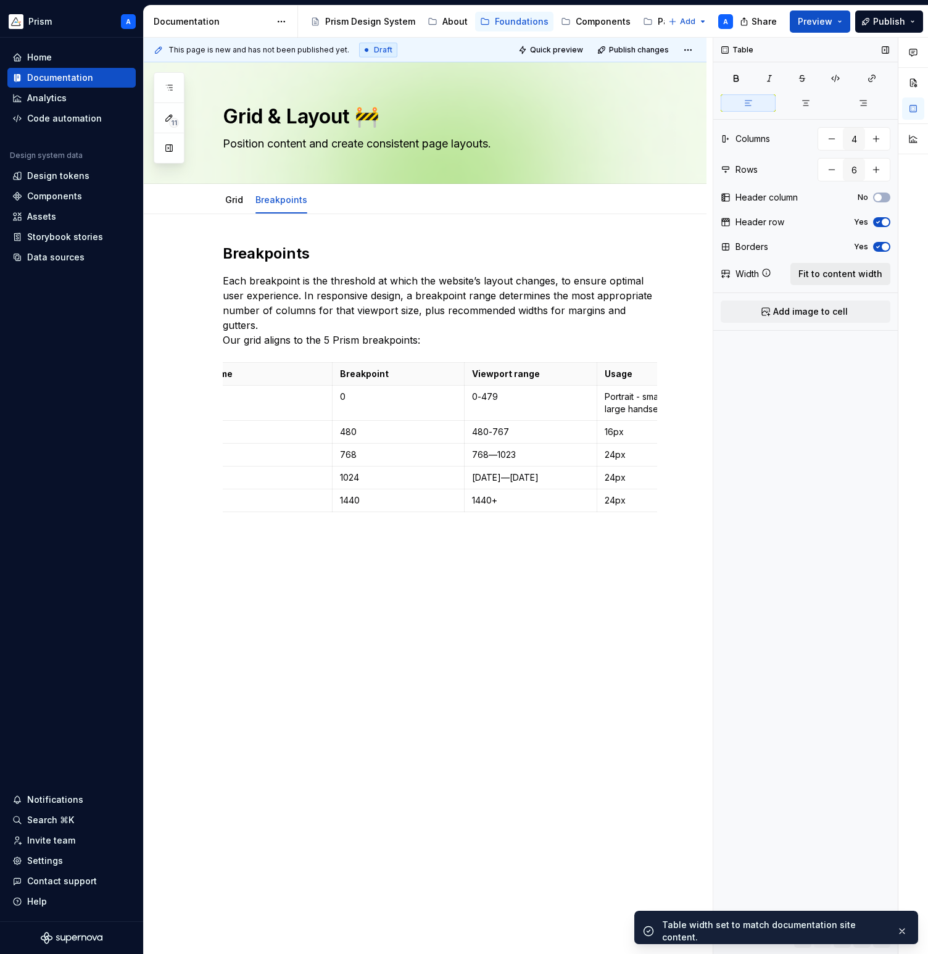
click at [850, 272] on span "Fit to content width" at bounding box center [841, 274] width 84 height 12
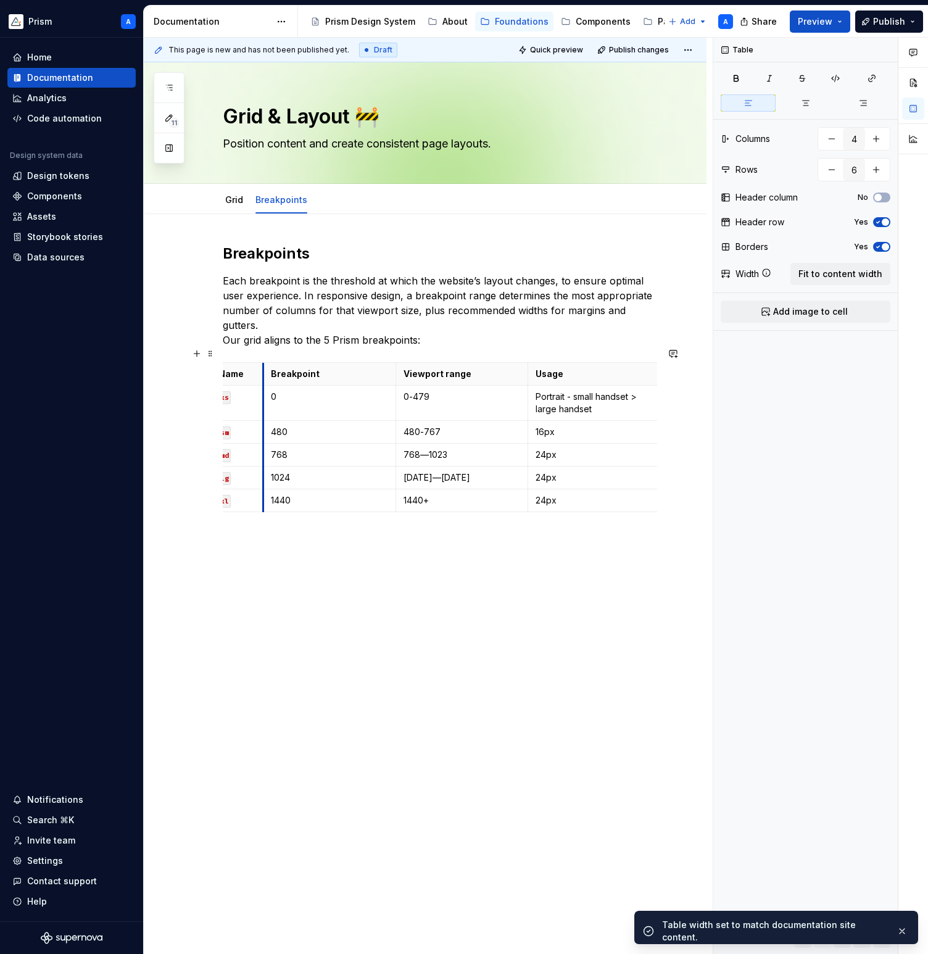
scroll to position [0, 9]
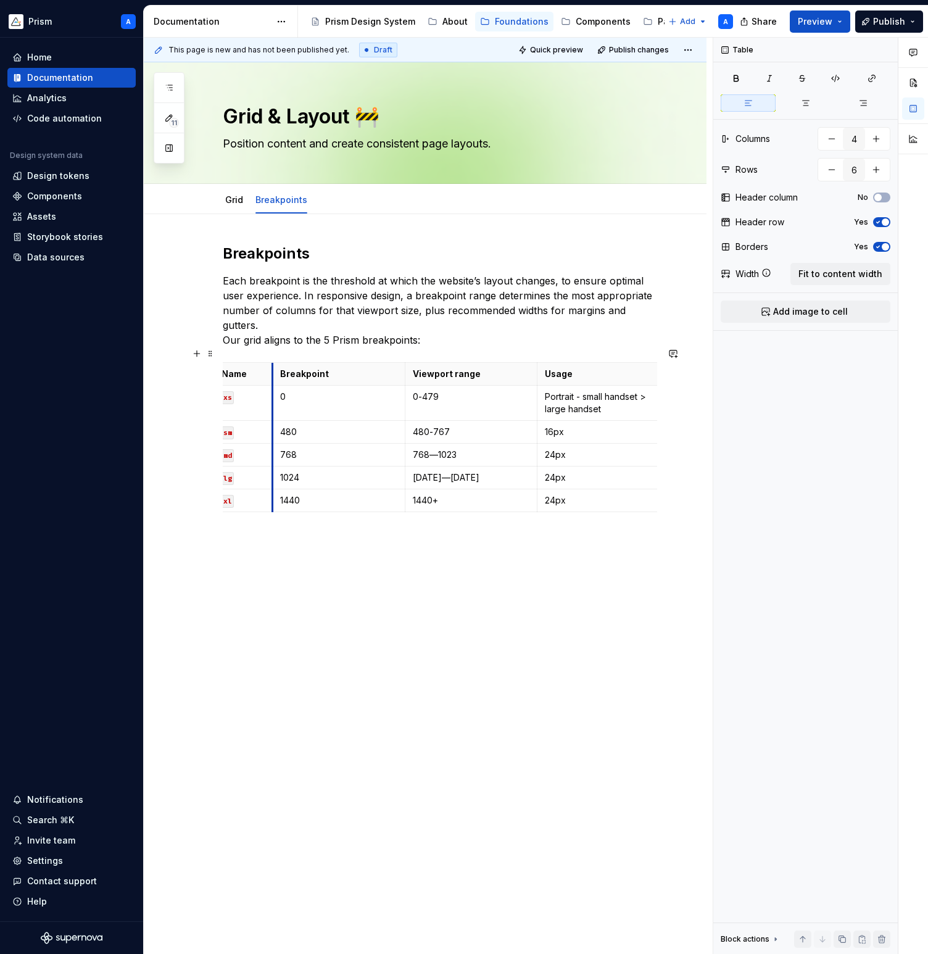
drag, startPoint x: 331, startPoint y: 360, endPoint x: 257, endPoint y: 361, distance: 74.1
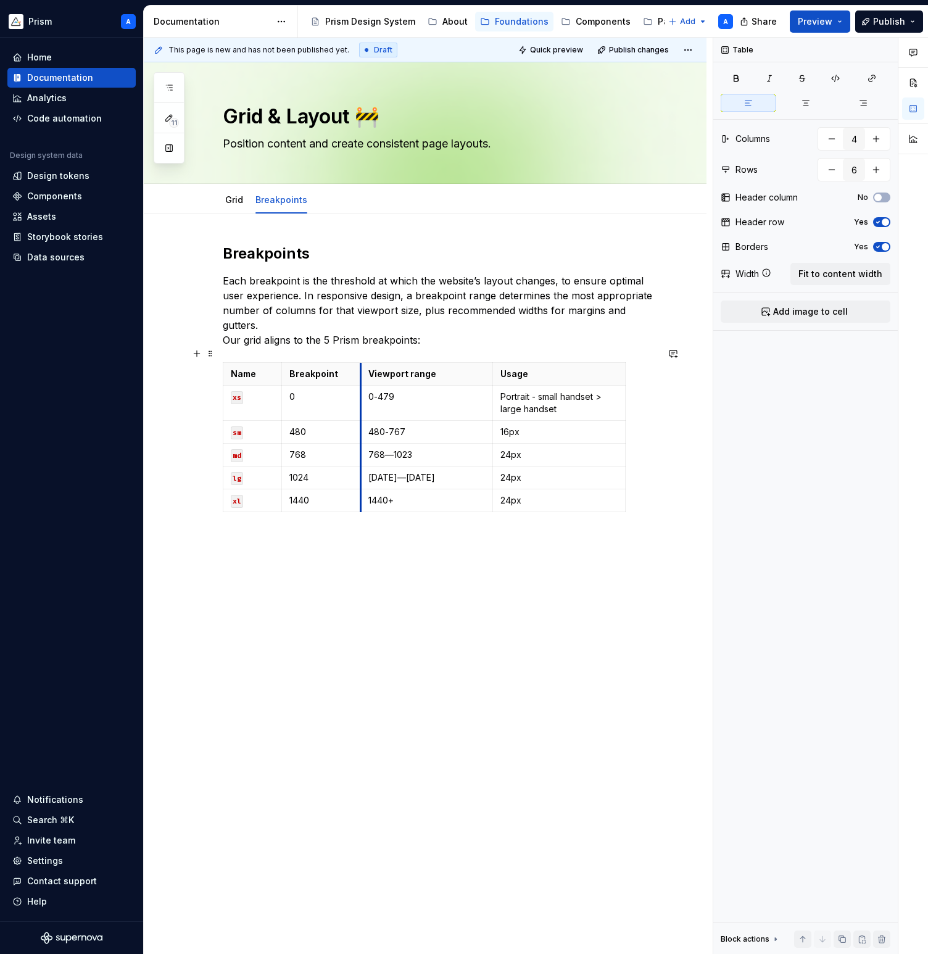
drag, startPoint x: 404, startPoint y: 358, endPoint x: 350, endPoint y: 362, distance: 53.8
drag, startPoint x: 491, startPoint y: 354, endPoint x: 449, endPoint y: 360, distance: 42.4
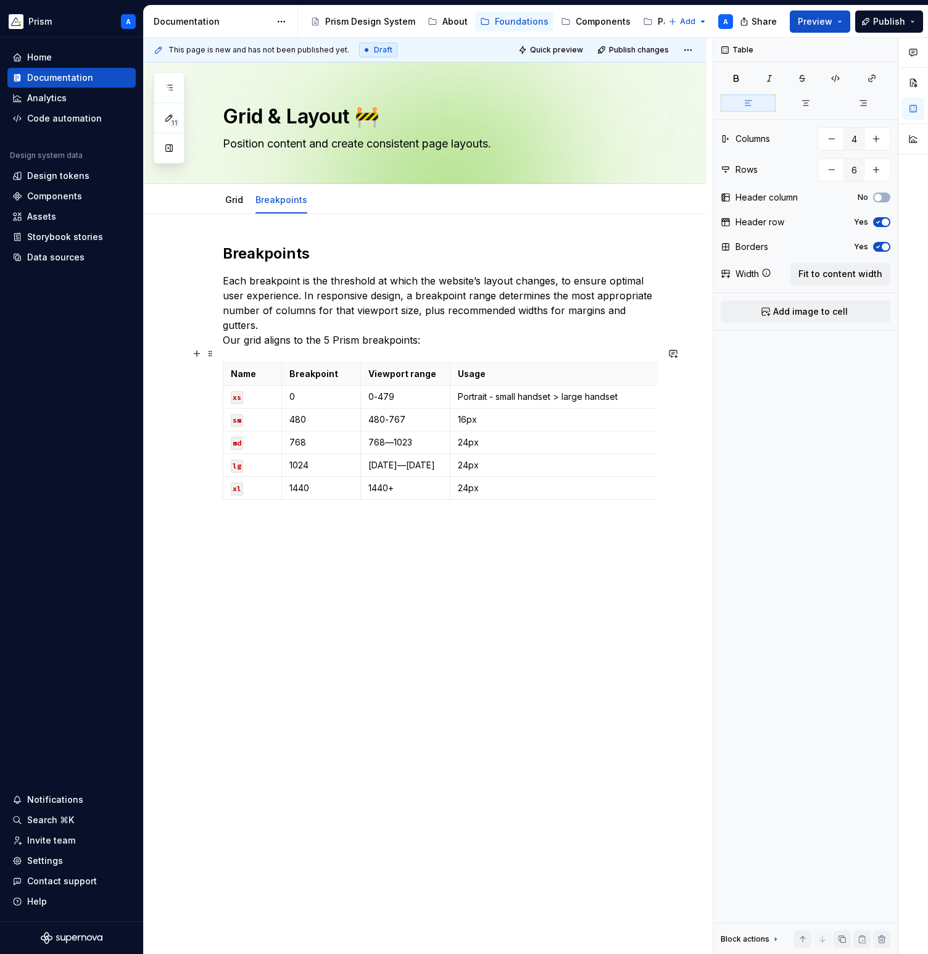
drag, startPoint x: 581, startPoint y: 359, endPoint x: 657, endPoint y: 362, distance: 76.0
click at [766, 273] on icon at bounding box center [766, 273] width 10 height 10
click at [828, 274] on span "Fit to content width" at bounding box center [841, 274] width 84 height 12
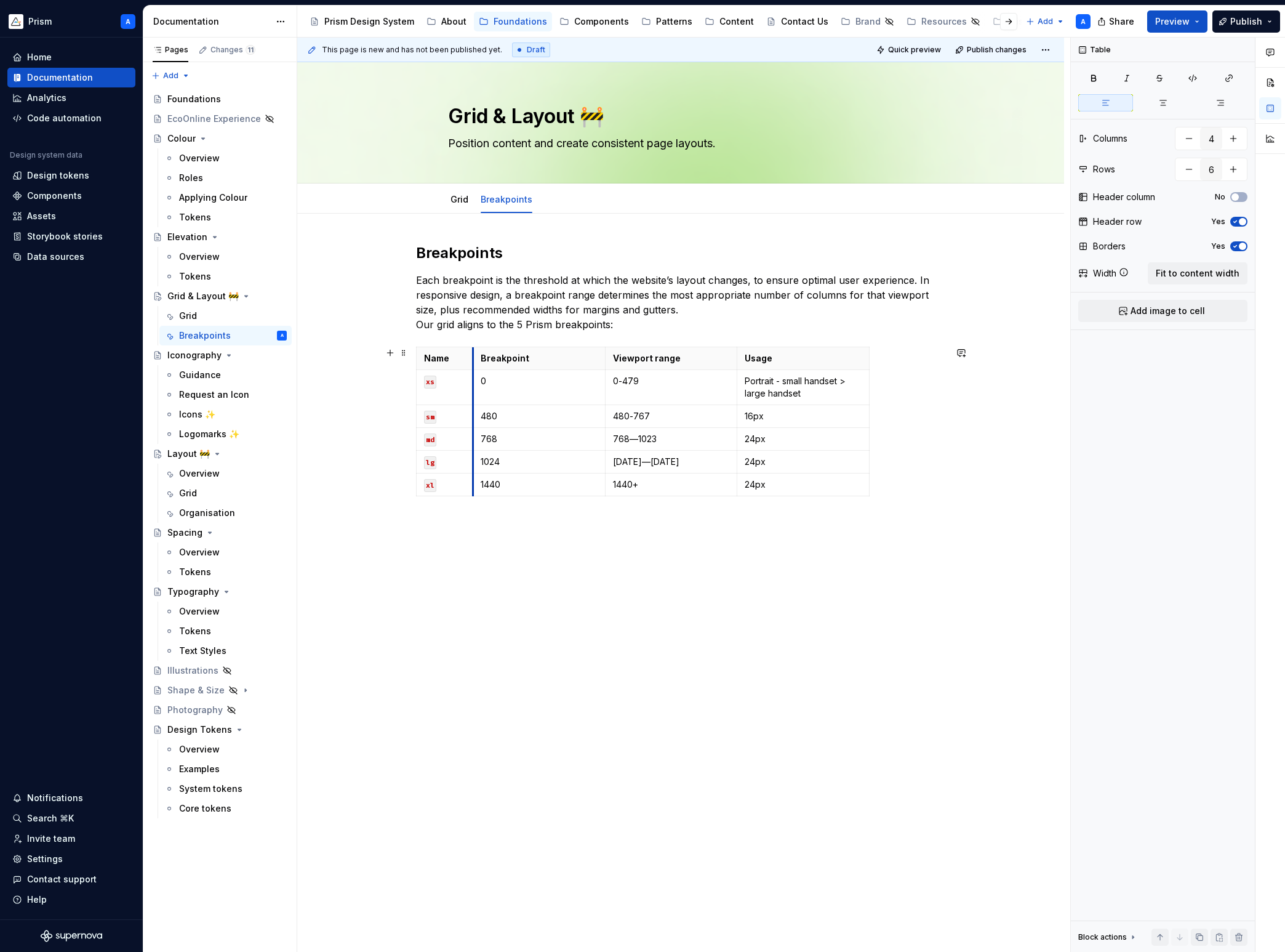
drag, startPoint x: 553, startPoint y: 354, endPoint x: 477, endPoint y: 355, distance: 76.0
click at [477, 355] on th "Breakpoint" at bounding box center [539, 358] width 133 height 23
drag, startPoint x: 871, startPoint y: 354, endPoint x: 948, endPoint y: 357, distance: 77.1
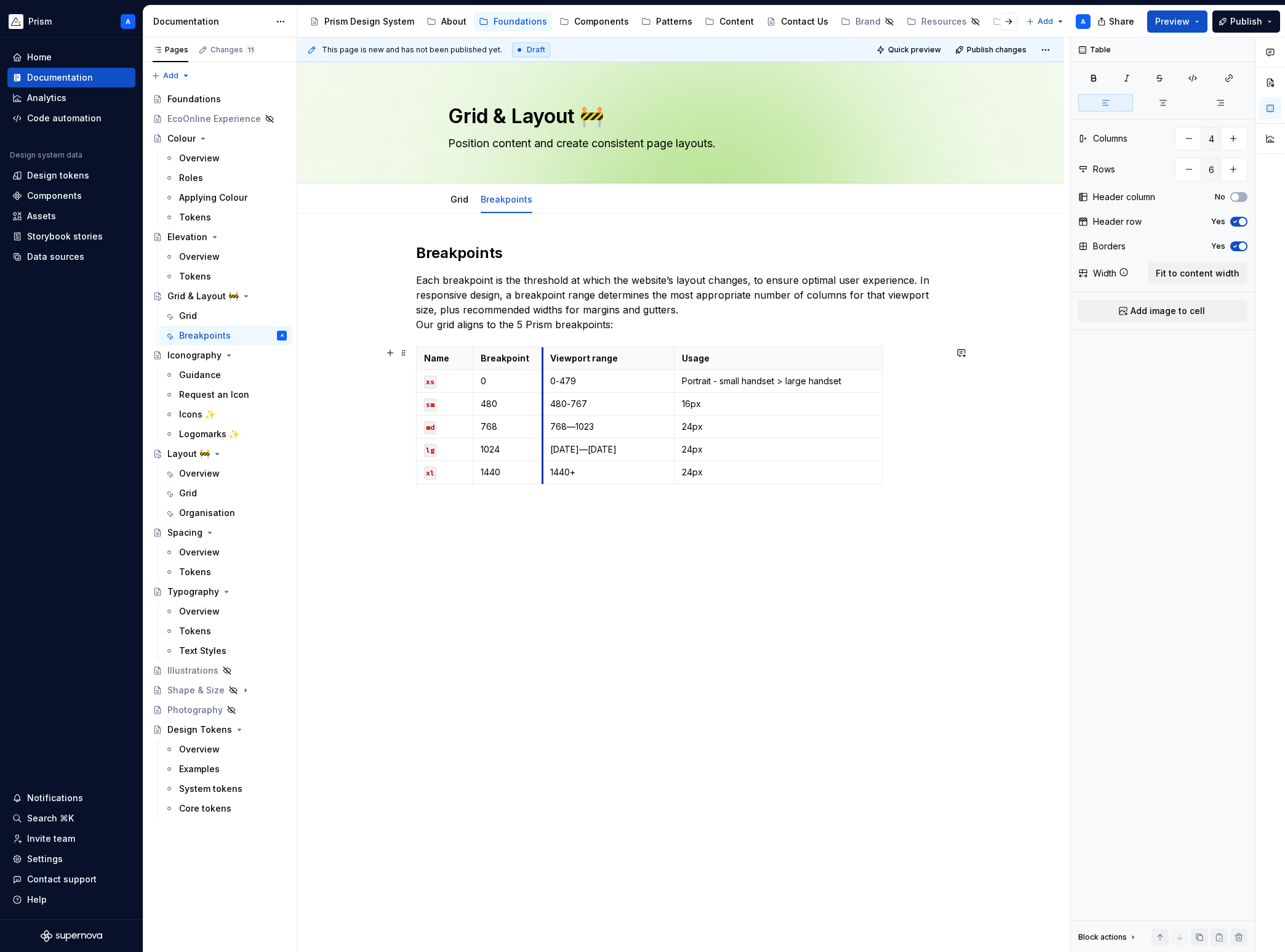
drag, startPoint x: 609, startPoint y: 356, endPoint x: 546, endPoint y: 362, distance: 63.3
click at [546, 362] on th "Viewport range" at bounding box center [609, 358] width 133 height 23
drag, startPoint x: 677, startPoint y: 354, endPoint x: 633, endPoint y: 356, distance: 44.0
drag, startPoint x: 840, startPoint y: 355, endPoint x: 948, endPoint y: 353, distance: 108.0
drag, startPoint x: 642, startPoint y: 404, endPoint x: 663, endPoint y: 408, distance: 21.4
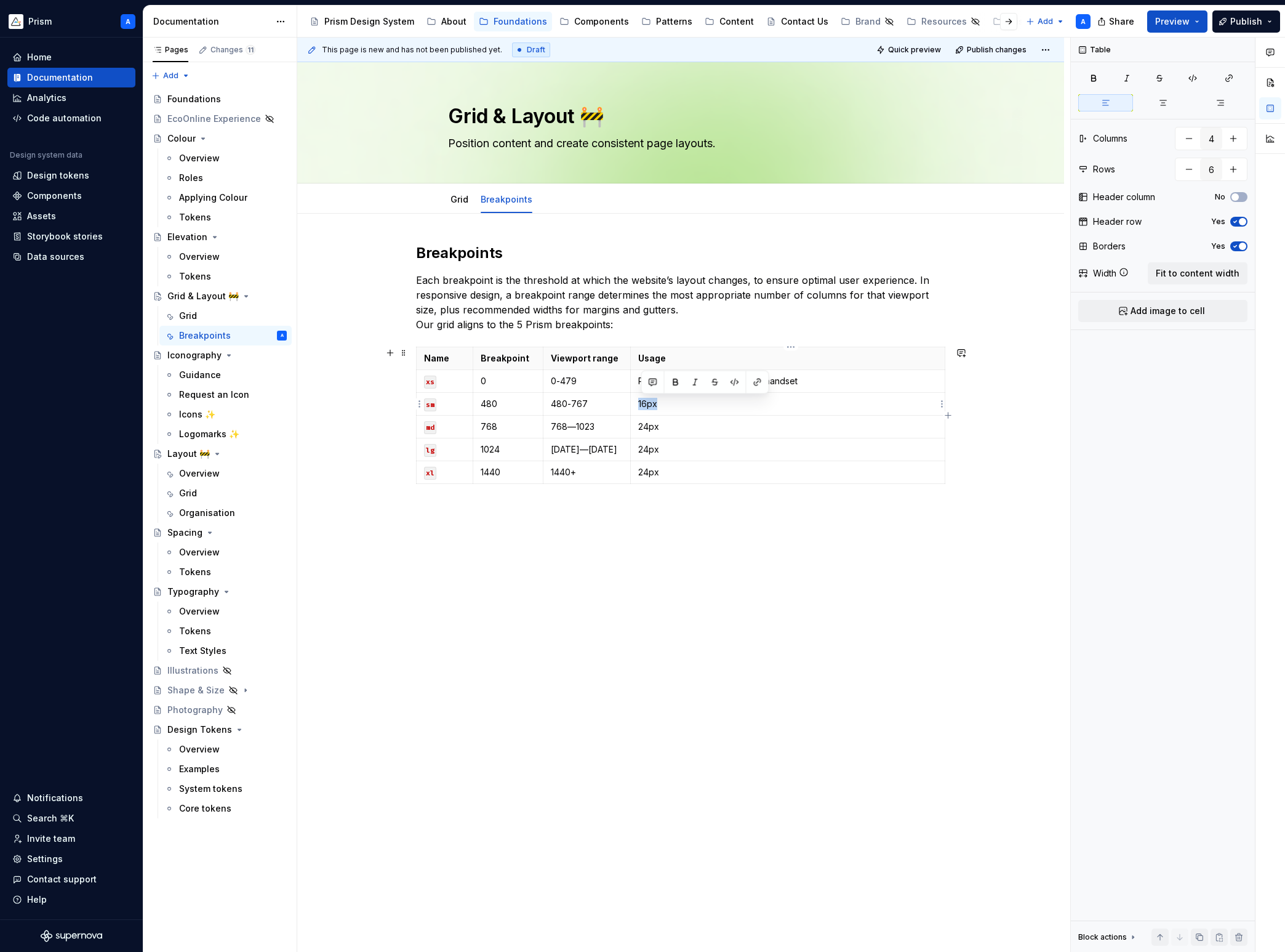
click at [663, 408] on p "16px" at bounding box center [788, 404] width 299 height 12
drag, startPoint x: 642, startPoint y: 426, endPoint x: 661, endPoint y: 430, distance: 19.4
click at [661, 430] on p "24px" at bounding box center [788, 426] width 299 height 12
drag, startPoint x: 641, startPoint y: 449, endPoint x: 663, endPoint y: 451, distance: 22.1
click at [663, 451] on td "24px" at bounding box center [787, 449] width 314 height 23
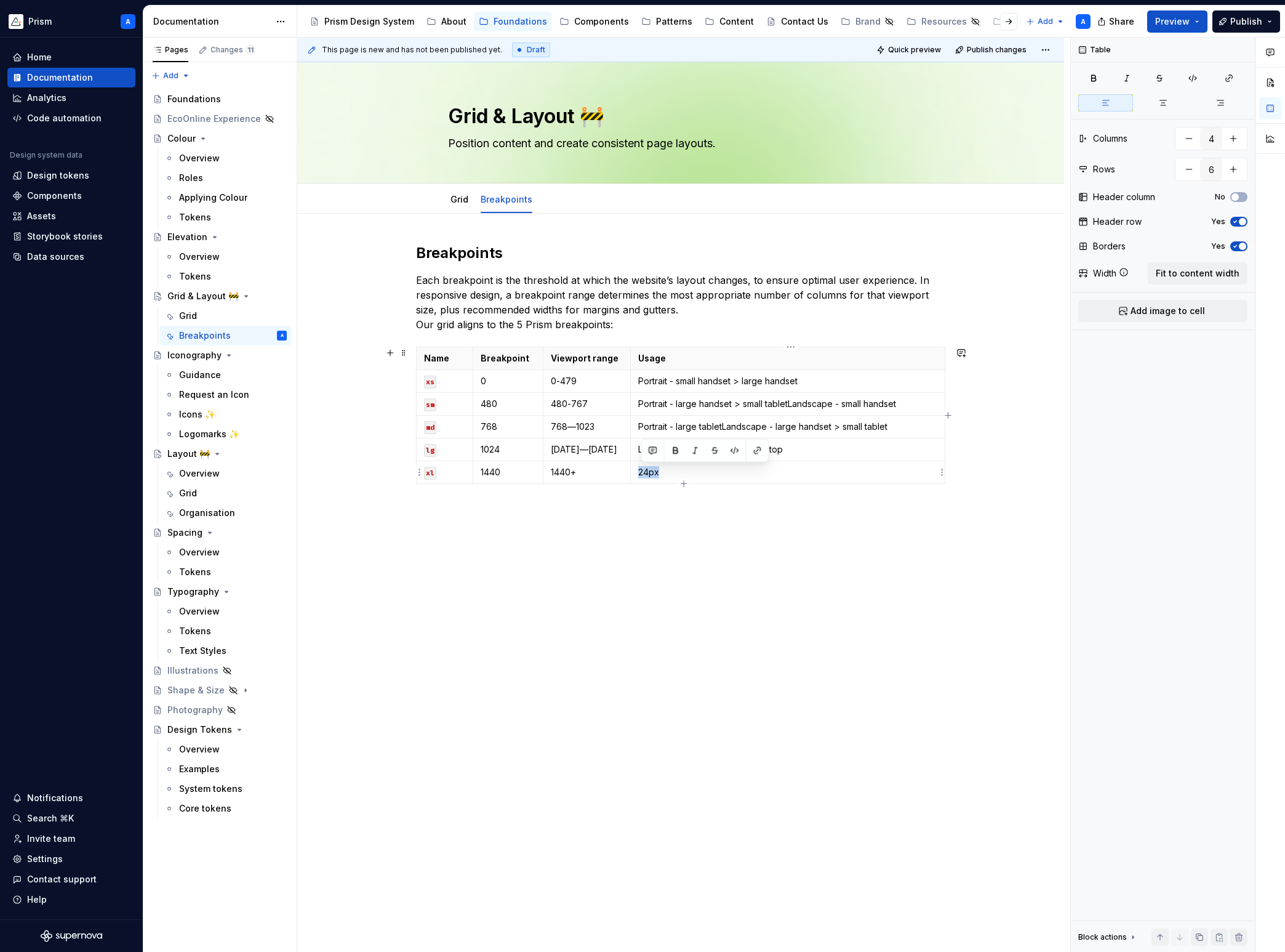
drag, startPoint x: 642, startPoint y: 473, endPoint x: 660, endPoint y: 474, distance: 18.0
click at [660, 474] on p "24px" at bounding box center [788, 472] width 299 height 12
click at [725, 428] on p "Portrait - large tablet Landscape - large handset > small tablet" at bounding box center [788, 426] width 299 height 12
click at [793, 405] on p "Portrait - large handset > small tablet Landscape - small handset" at bounding box center [788, 404] width 299 height 12
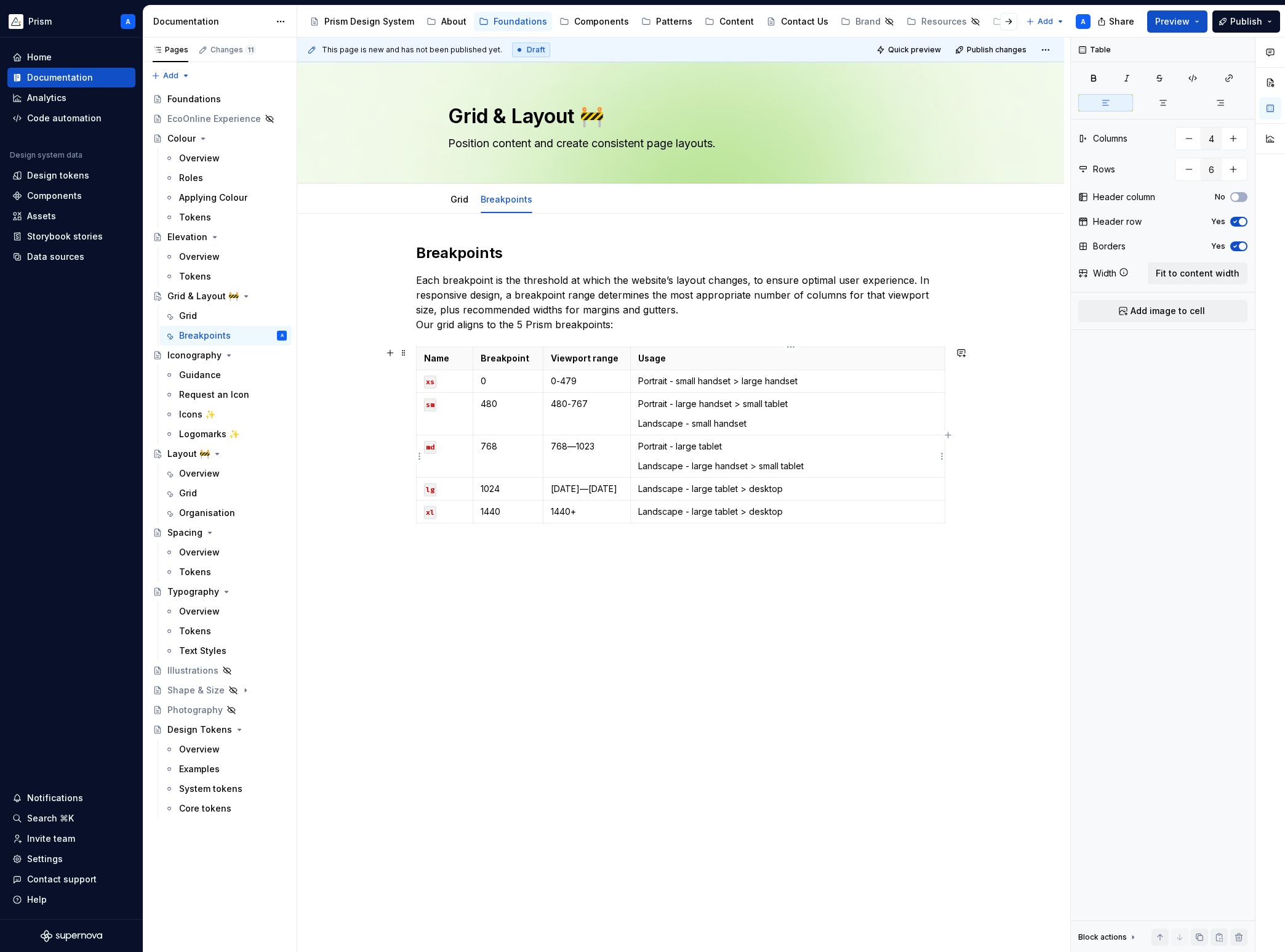
click at [642, 464] on p "Landscape - large handset > small tablet" at bounding box center [788, 466] width 299 height 12
click at [656, 382] on p "Portrait - small handset > large handset" at bounding box center [788, 381] width 299 height 12
click at [655, 404] on p "Portrait - large handset > small tablet" at bounding box center [788, 404] width 299 height 12
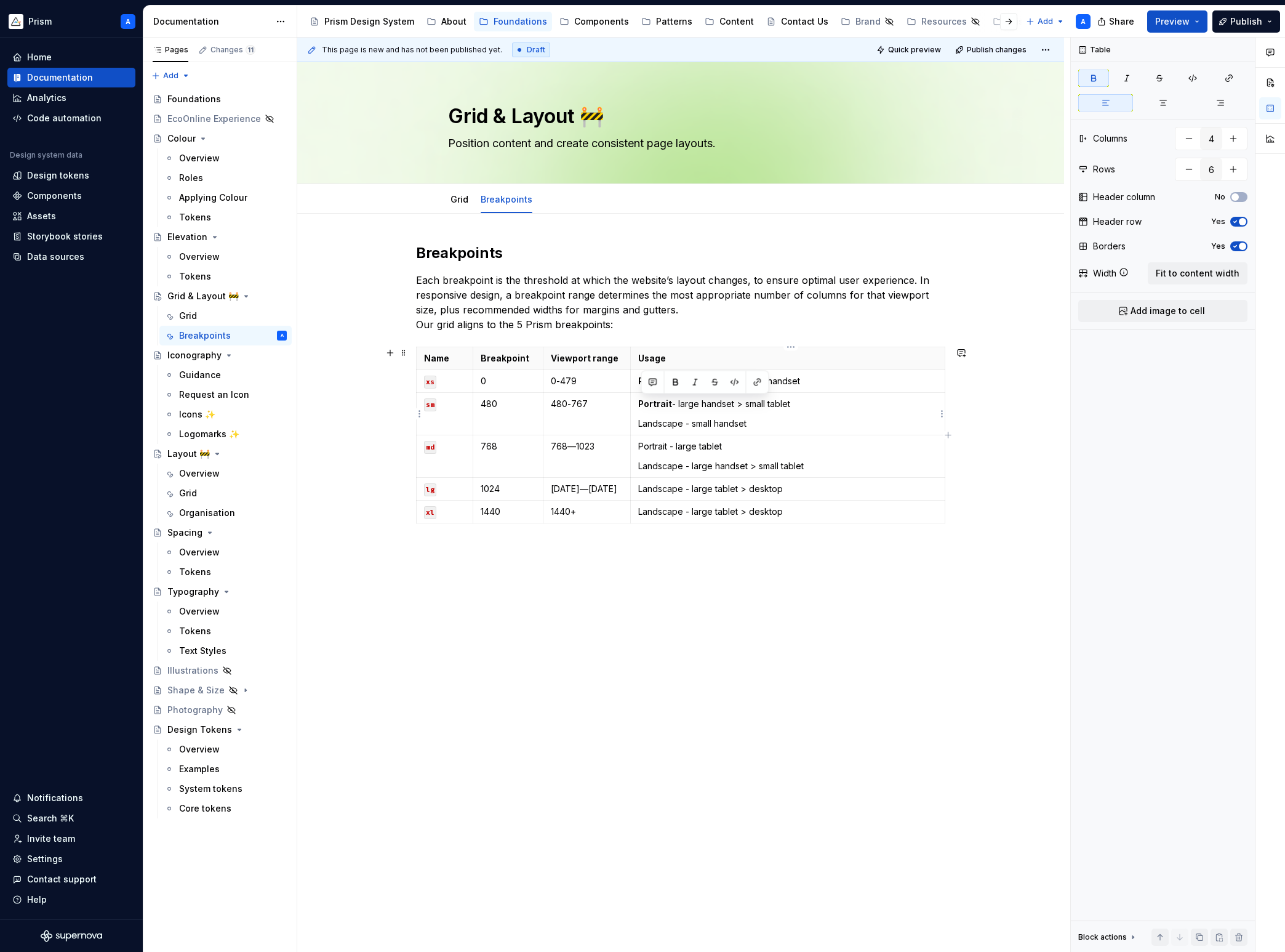
click at [655, 422] on p "Landscape - small handset" at bounding box center [788, 423] width 299 height 12
click at [656, 444] on p "Portrait - large tablet" at bounding box center [788, 446] width 299 height 12
click at [657, 469] on p "Landscape - large handset > small tablet" at bounding box center [788, 466] width 299 height 12
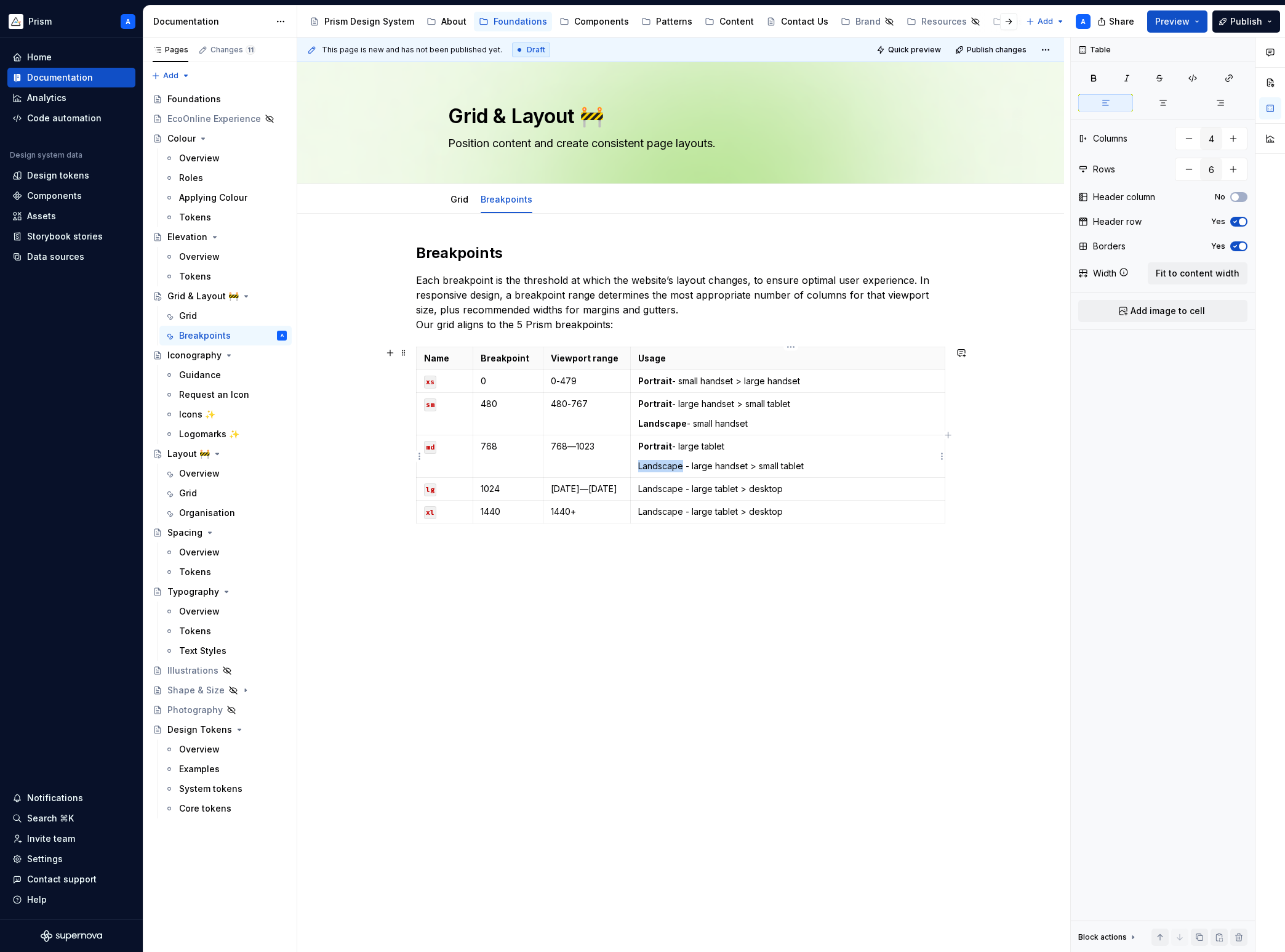
click at [657, 469] on p "Landscape - large handset > small tablet" at bounding box center [788, 466] width 299 height 12
click at [660, 491] on p "Landscape - large tablet > desktop" at bounding box center [788, 489] width 299 height 12
click at [658, 517] on p "Landscape - large tablet > desktop" at bounding box center [788, 512] width 299 height 12
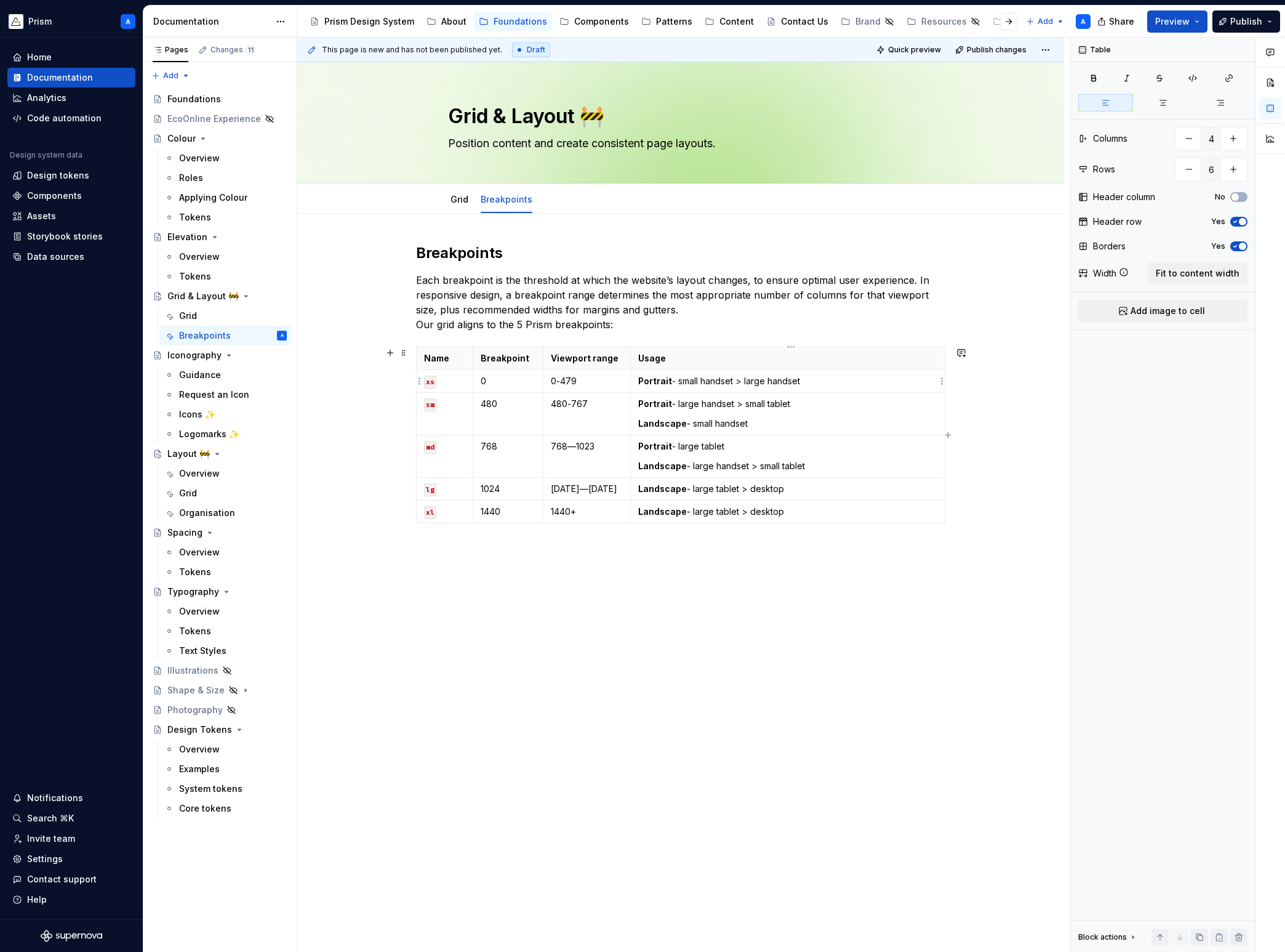
click at [726, 380] on p "Portrait - small handset > large handset" at bounding box center [788, 381] width 299 height 12
click at [782, 379] on p "Portrait - small device > large handset" at bounding box center [788, 381] width 299 height 12
click at [713, 406] on p "Portrait - large handset > small tablet" at bounding box center [788, 404] width 299 height 12
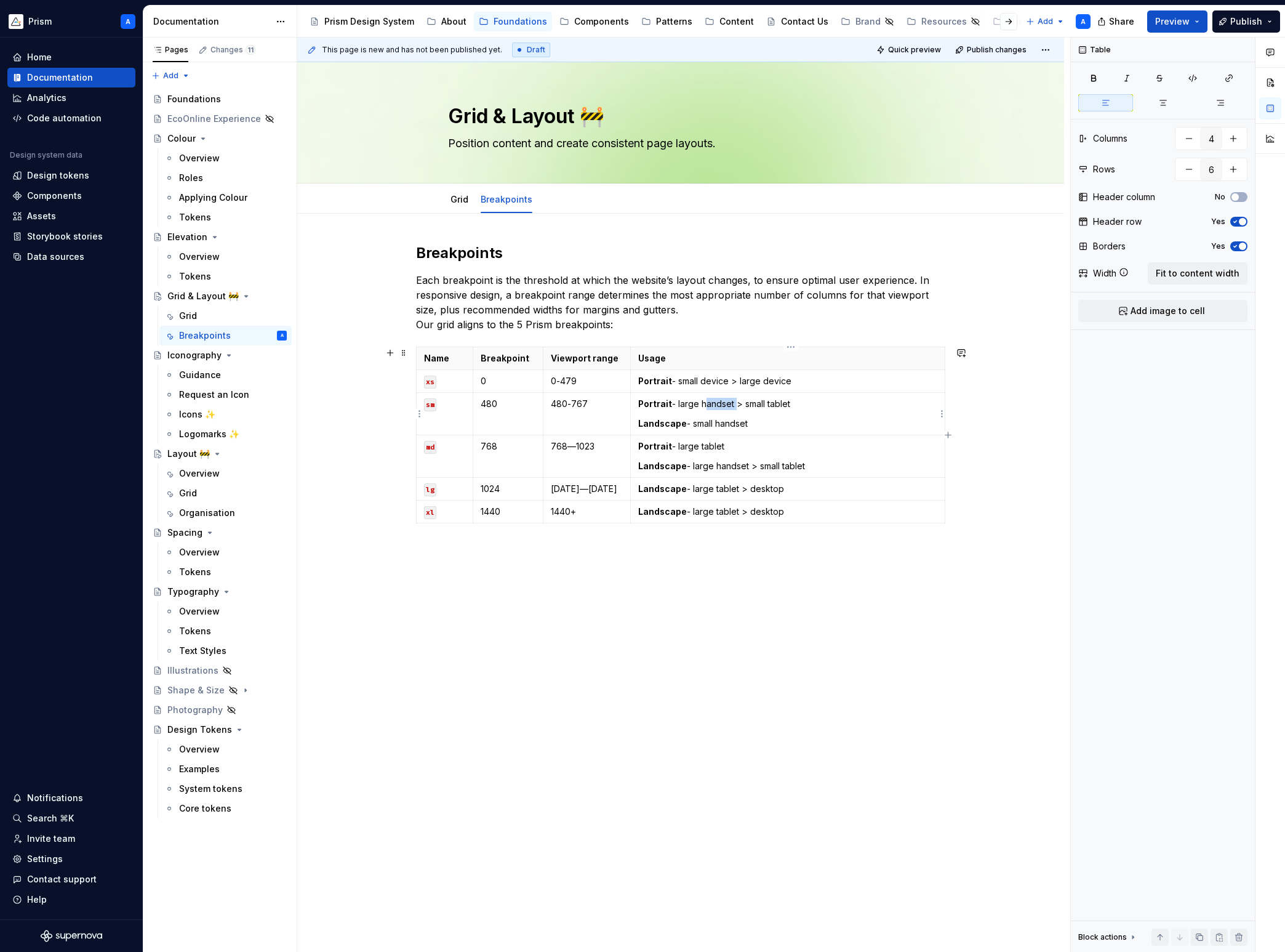
click at [713, 406] on p "Portrait - large handset > small tablet" at bounding box center [788, 404] width 299 height 12
click at [769, 405] on p "Portrait - large device > small tablet" at bounding box center [788, 404] width 299 height 12
click at [769, 404] on p "Portrait - large device > small tablet" at bounding box center [788, 404] width 299 height 12
click at [733, 424] on p "Landscape - small handset" at bounding box center [788, 423] width 299 height 12
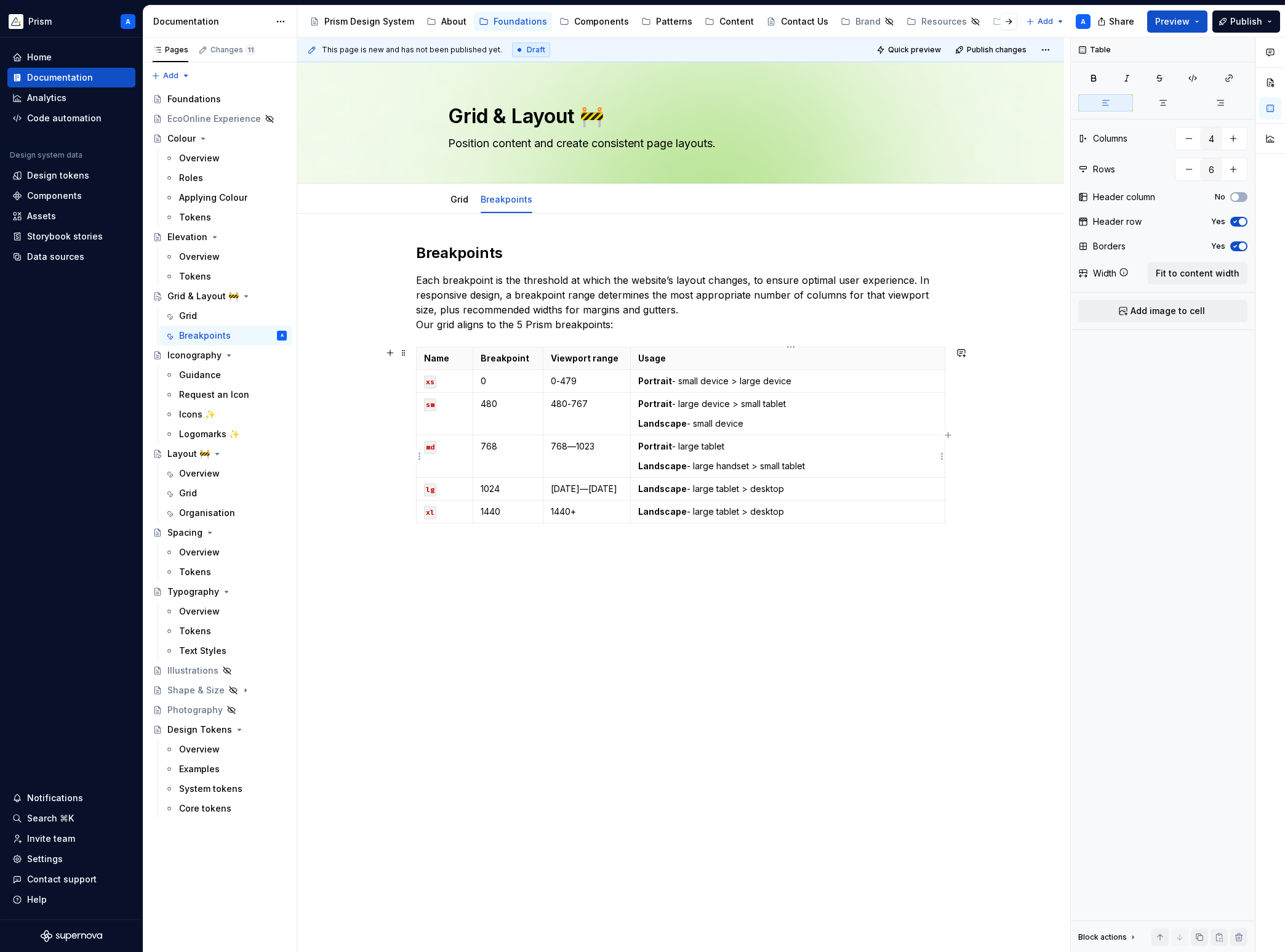
click at [735, 467] on p "Landscape - large handset > small tablet" at bounding box center [788, 466] width 299 height 12
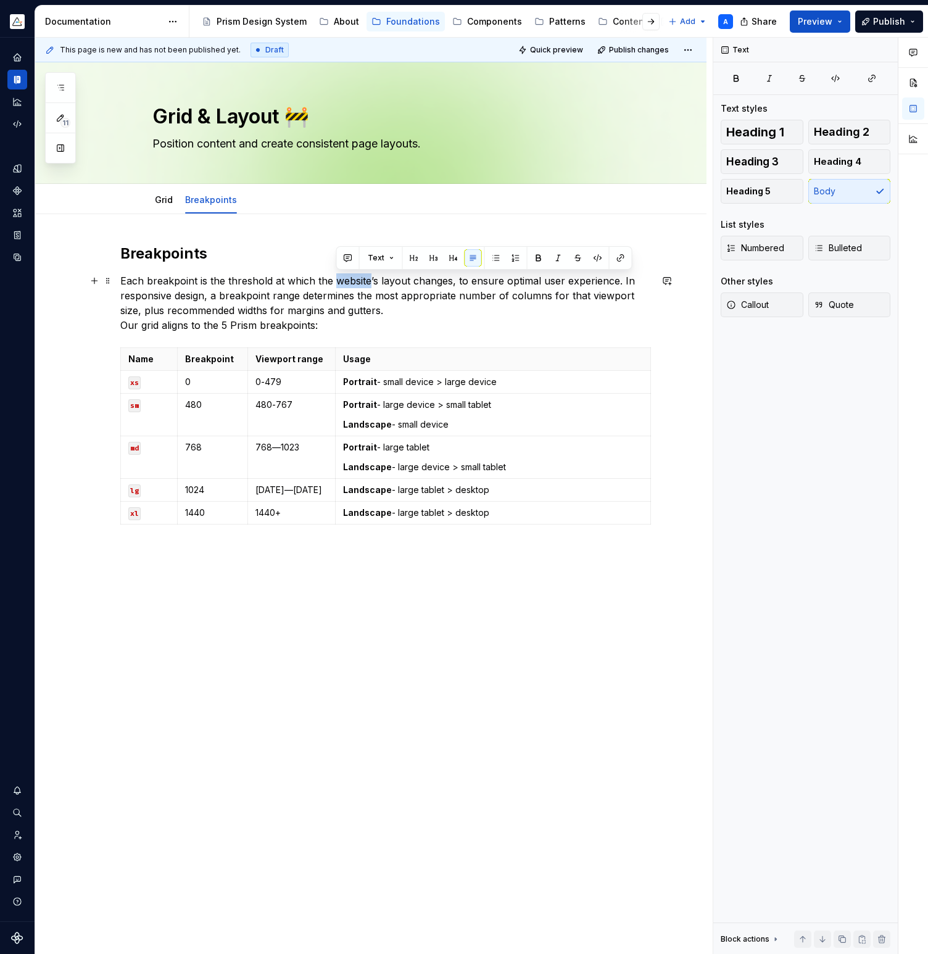
drag, startPoint x: 337, startPoint y: 280, endPoint x: 370, endPoint y: 280, distance: 32.7
click at [370, 280] on p "Each breakpoint is the threshold at which the website’s layout changes, to ensu…" at bounding box center [385, 302] width 531 height 59
click at [275, 282] on p "Each breakpoint is the threshold at which the website’s layout changes, to ensu…" at bounding box center [385, 302] width 531 height 59
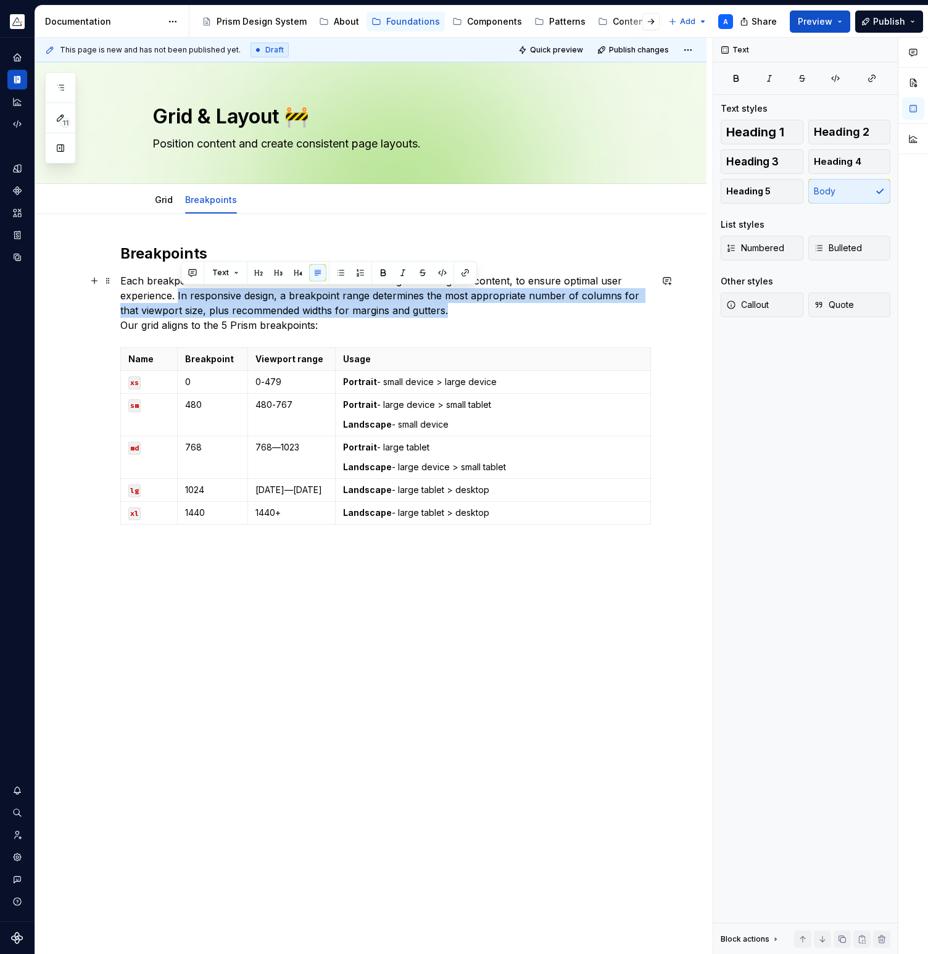
drag, startPoint x: 180, startPoint y: 293, endPoint x: 495, endPoint y: 309, distance: 315.1
click at [495, 309] on p "Each breakpoint is the threshold width of a screen to change the design of cont…" at bounding box center [385, 302] width 531 height 59
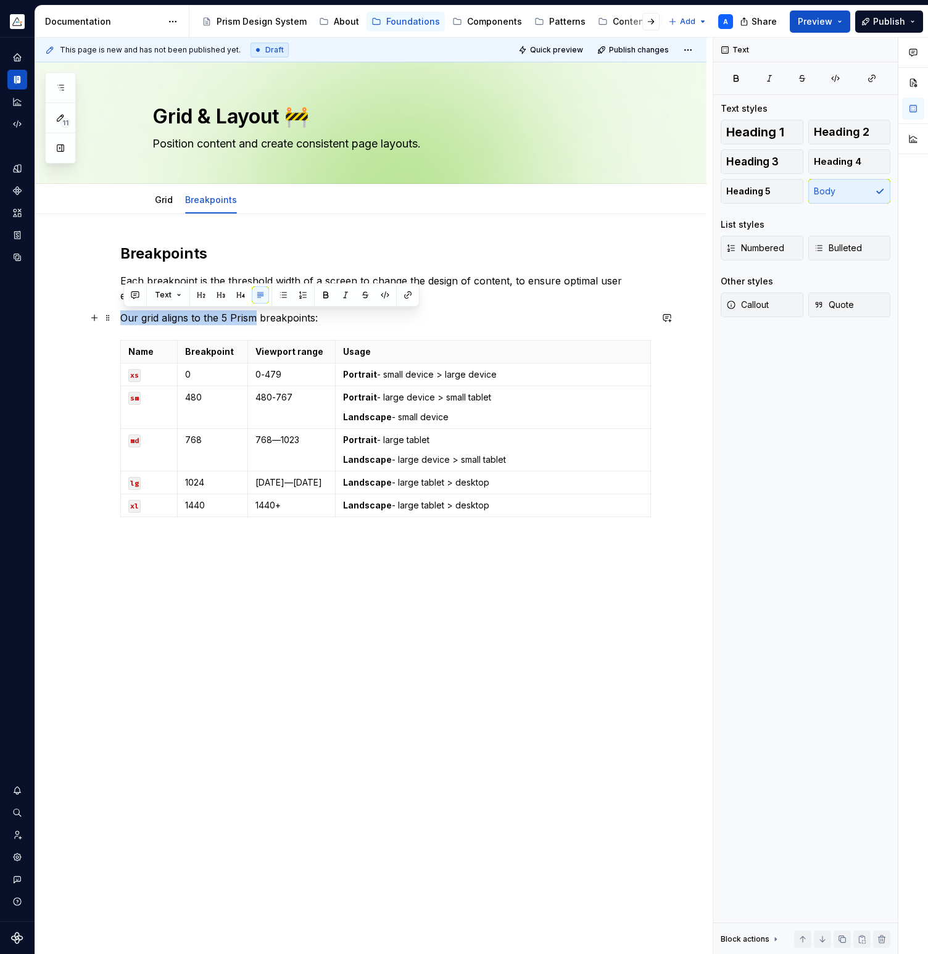
drag, startPoint x: 125, startPoint y: 319, endPoint x: 259, endPoint y: 325, distance: 134.0
click at [259, 325] on p "Our grid aligns to the 5 Prism breakpoints:" at bounding box center [385, 317] width 531 height 15
type textarea "*"
